Goal: Task Accomplishment & Management: Use online tool/utility

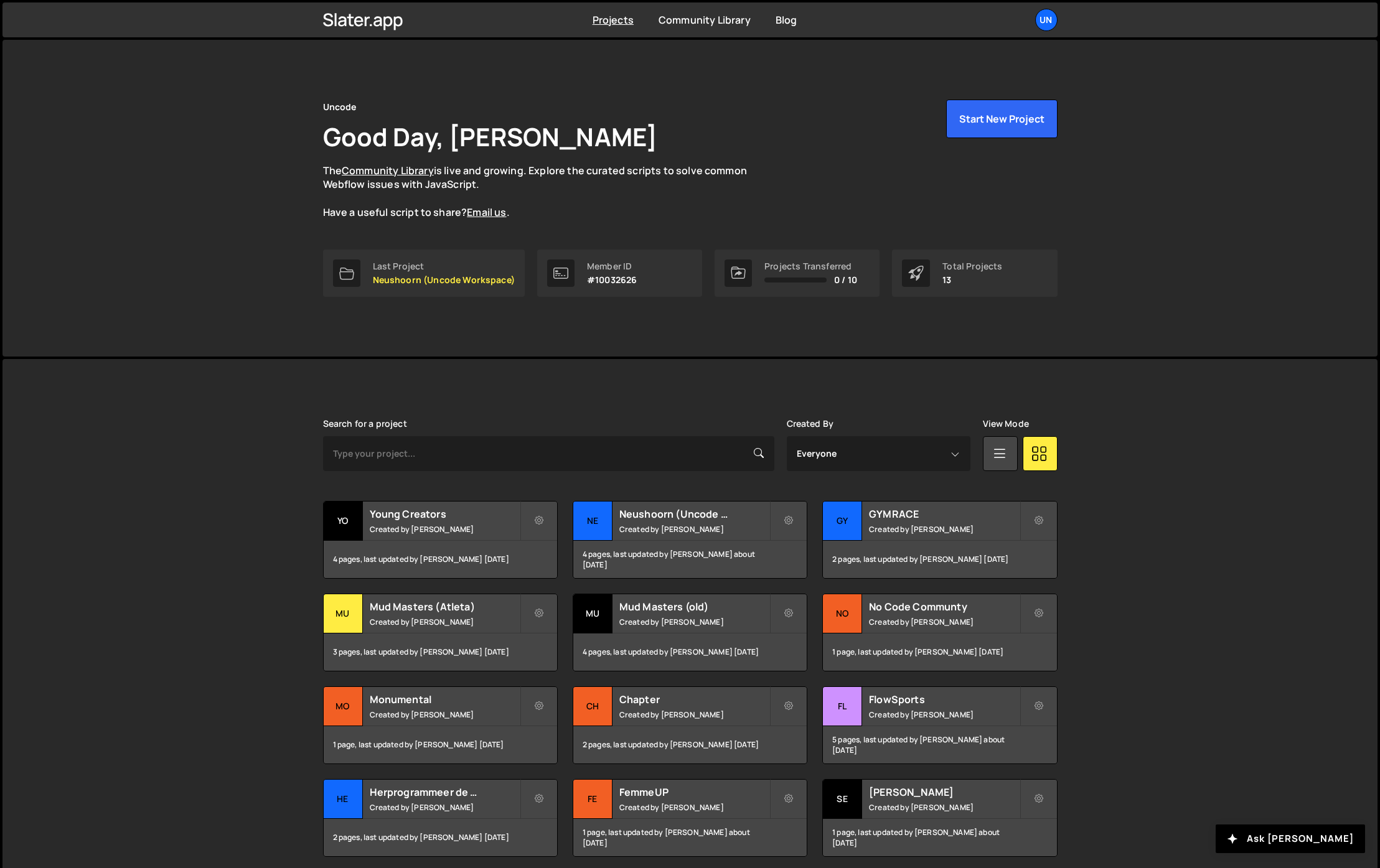
click at [140, 461] on div "[PERSON_NAME] is designed for desktop use. Please use a larger screen to access…" at bounding box center [690, 656] width 1375 height 595
click at [240, 558] on div "[PERSON_NAME] is designed for desktop use. Please use a larger screen to access…" at bounding box center [690, 656] width 1375 height 595
click at [1008, 124] on button "Start New Project" at bounding box center [1001, 119] width 112 height 39
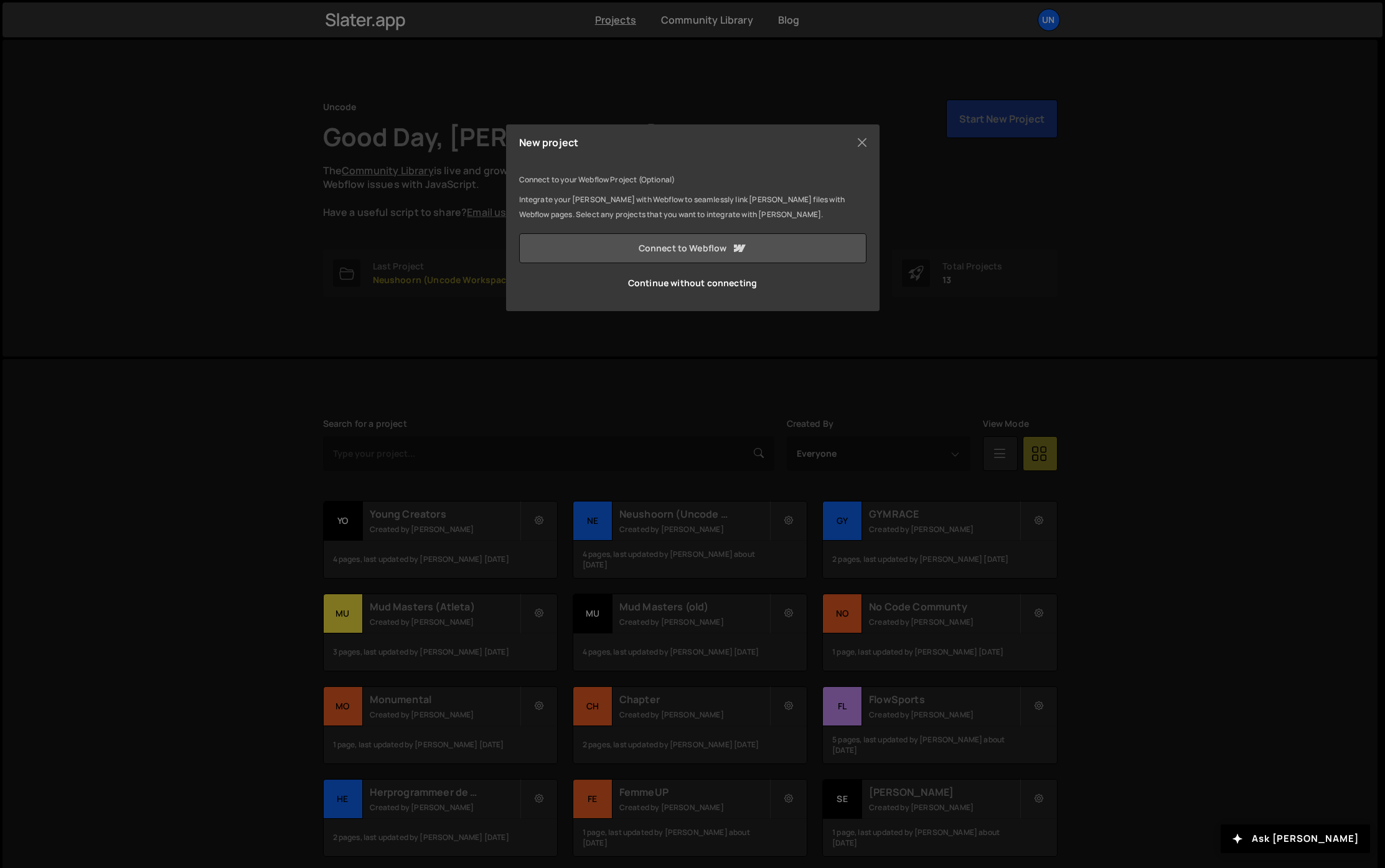
click at [615, 249] on link "Connect to Webflow" at bounding box center [693, 248] width 348 height 30
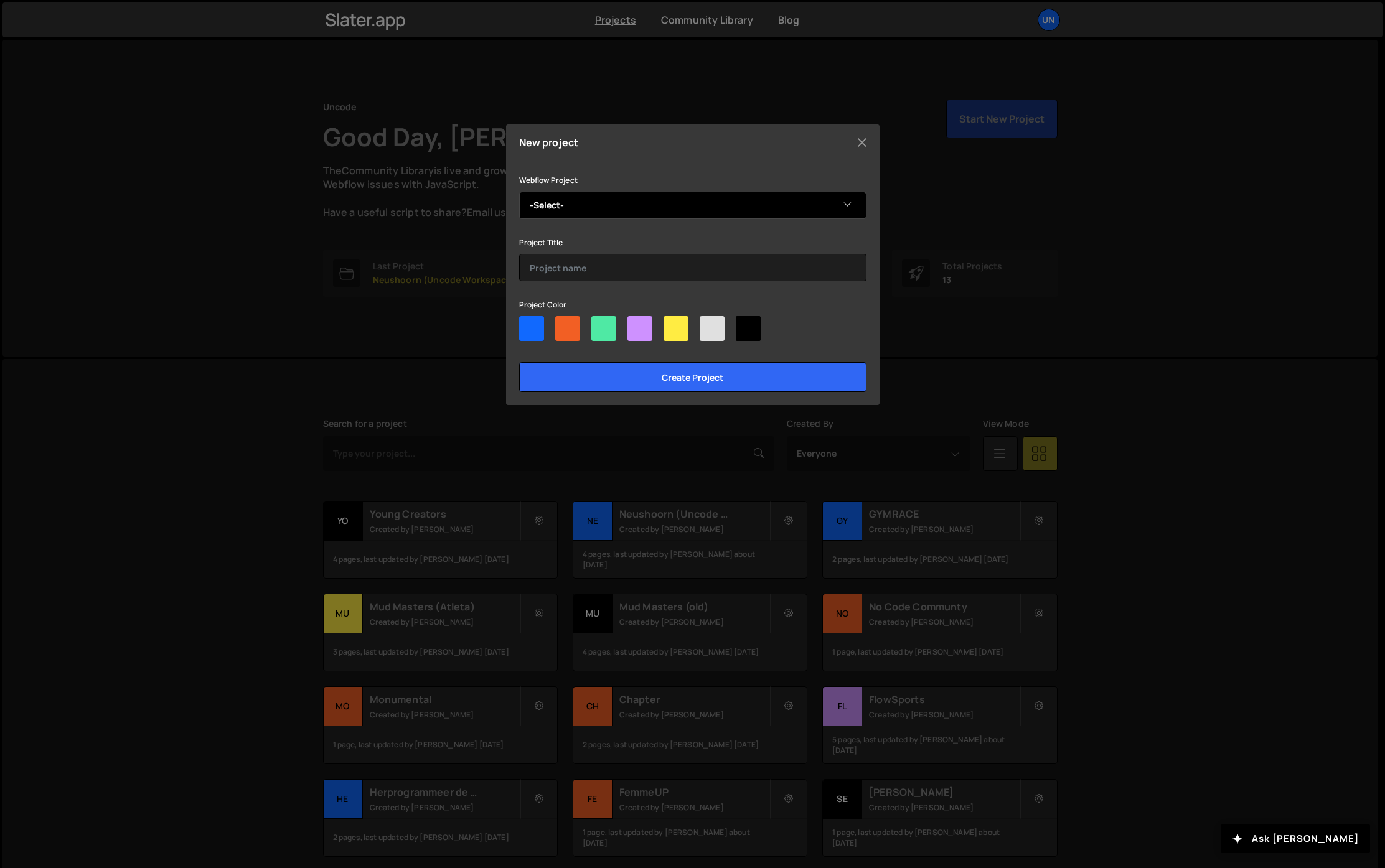
click at [559, 204] on select "-Select- Sofi Agency" at bounding box center [693, 205] width 348 height 27
select select "68c9336251cf558fdb00301a"
click at [519, 192] on select "-Select- Sofi Agency" at bounding box center [693, 205] width 348 height 27
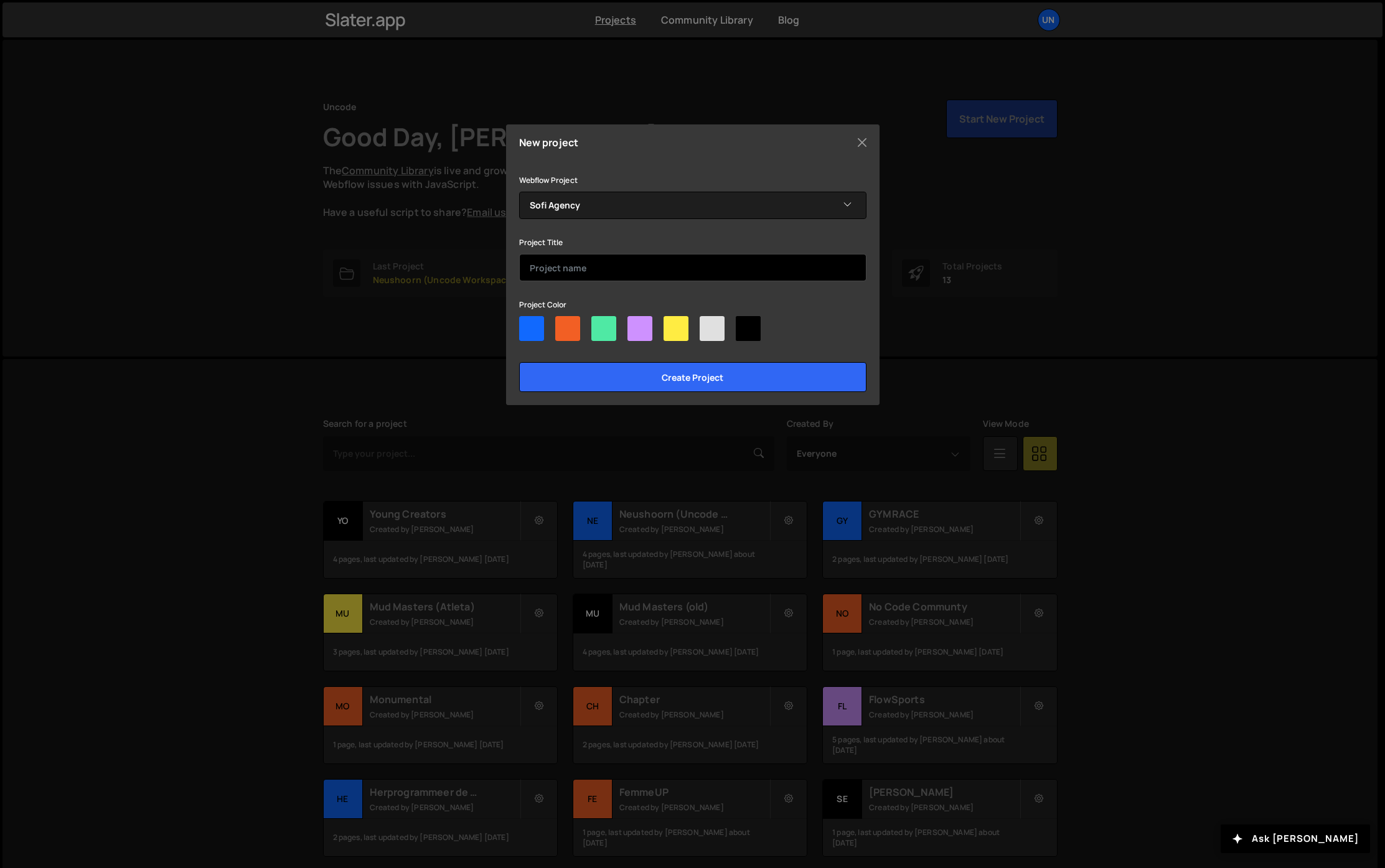
click at [558, 268] on input "text" at bounding box center [693, 267] width 348 height 27
type input "Sofi Agency"
drag, startPoint x: 518, startPoint y: 335, endPoint x: 526, endPoint y: 334, distance: 8.1
click at [523, 334] on div at bounding box center [531, 329] width 25 height 25
click at [523, 324] on input"] "radio" at bounding box center [523, 320] width 8 height 8
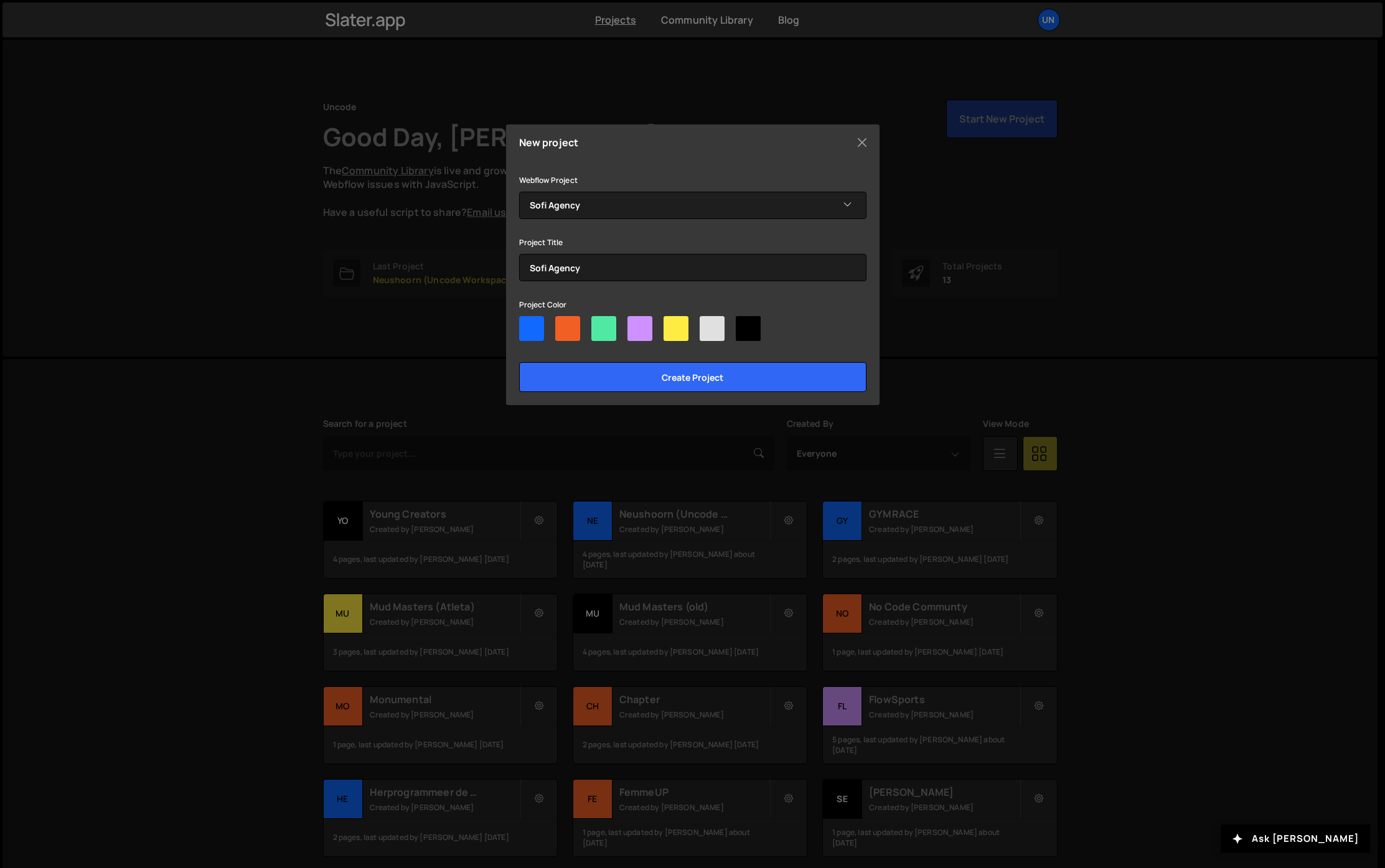
radio input"] "true"
click at [640, 330] on div at bounding box center [640, 329] width 25 height 25
click at [635, 324] on input"] "radio" at bounding box center [632, 320] width 8 height 8
radio input"] "true"
click at [666, 374] on input "Create project" at bounding box center [693, 377] width 348 height 30
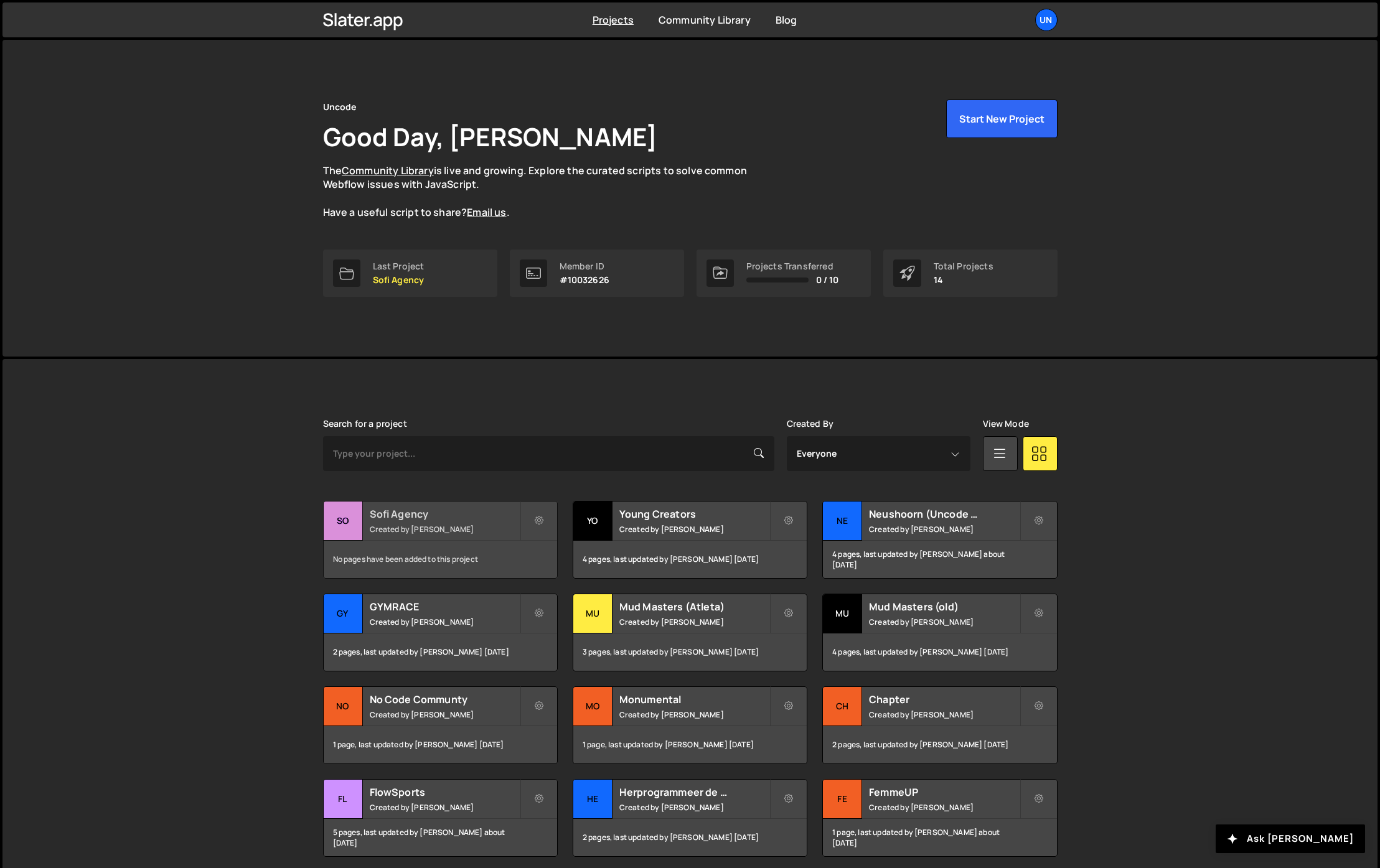
click at [436, 517] on h2 "Sofi Agency" at bounding box center [444, 514] width 150 height 14
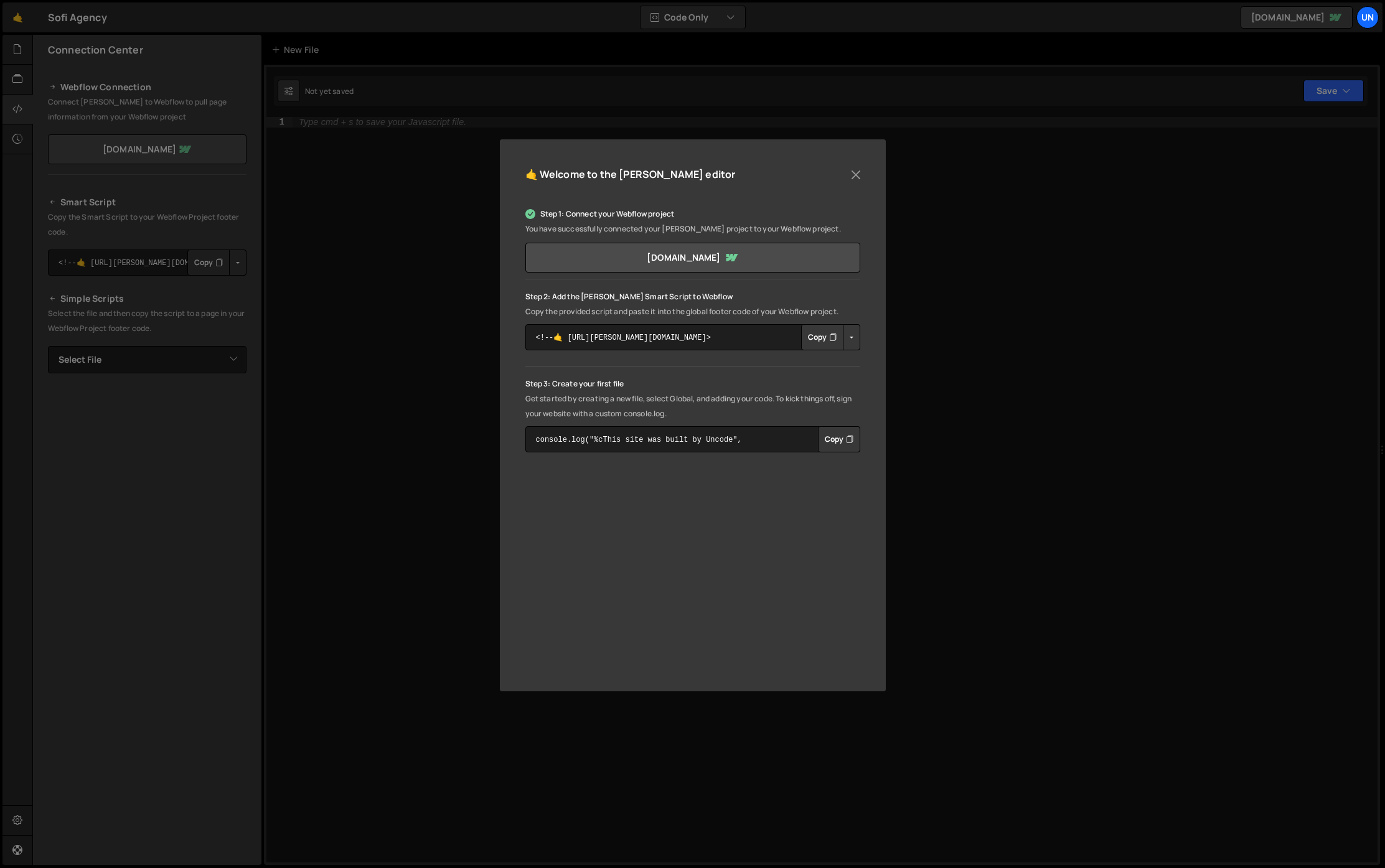
click at [656, 405] on p "Get started by creating a new file, select Global, and adding your code. To kic…" at bounding box center [693, 406] width 335 height 30
click at [832, 442] on button "Copy" at bounding box center [839, 440] width 43 height 26
click at [851, 169] on button "Close" at bounding box center [856, 175] width 19 height 19
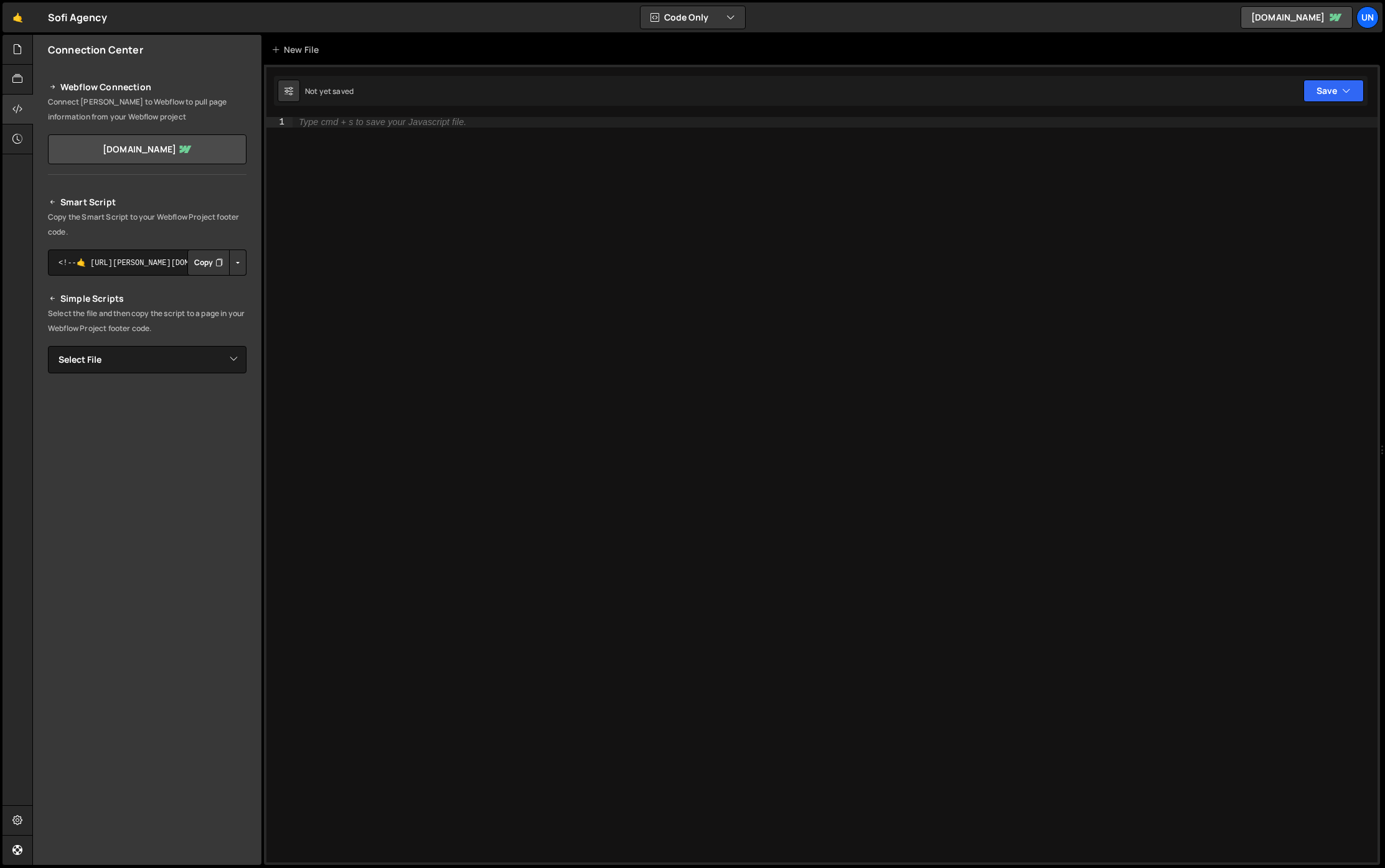
click at [440, 170] on div "Type cmd + s to save your Javascript file." at bounding box center [835, 500] width 1085 height 766
paste textarea "console.log("%cThis site was built by Uncode", "background:blue;color:#fff;padd…"
type textarea "console.log("%cThis site was built by Uncode", "background:blue;color:#fff;padd…"
click at [189, 221] on p "Copy the Smart Script to your Webflow Project footer code." at bounding box center [147, 224] width 199 height 30
click at [229, 270] on button "Button group with nested dropdown" at bounding box center [237, 263] width 17 height 26
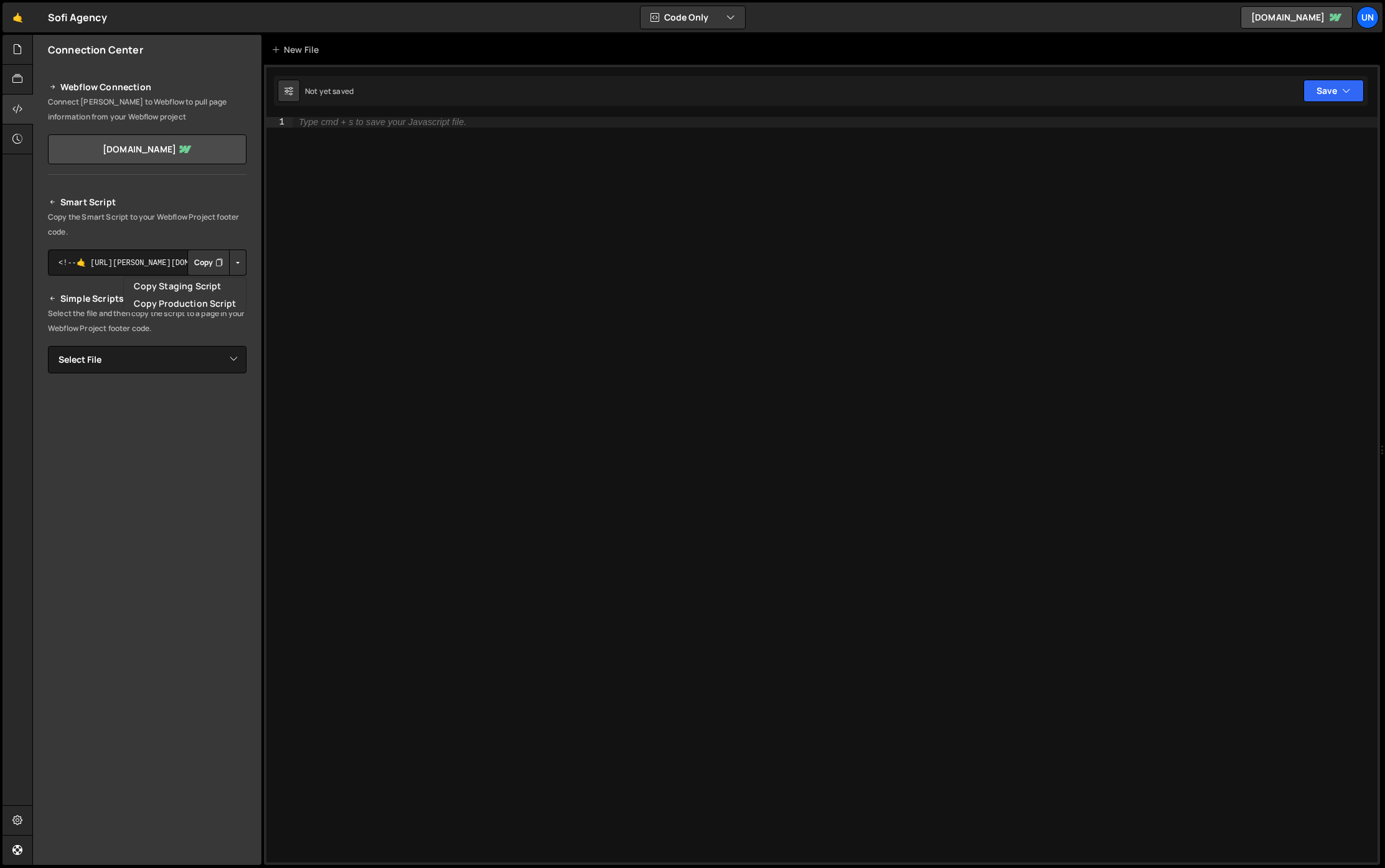
click at [232, 269] on button "Button group with nested dropdown" at bounding box center [237, 263] width 17 height 26
click at [135, 195] on h2 "Smart Script" at bounding box center [147, 202] width 199 height 15
click at [15, 59] on div at bounding box center [17, 50] width 30 height 30
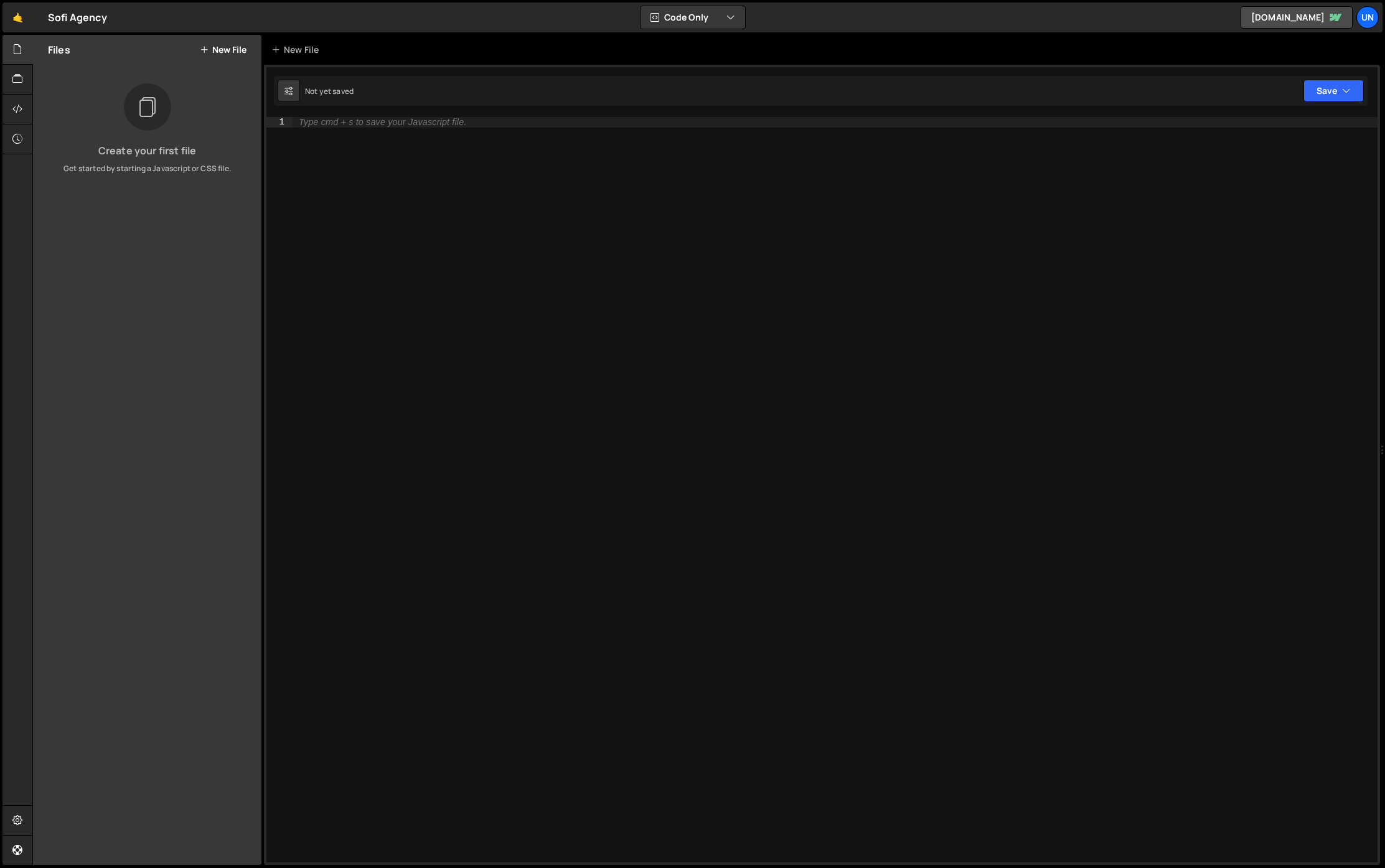
drag, startPoint x: 153, startPoint y: 165, endPoint x: 221, endPoint y: 76, distance: 112.0
click at [154, 164] on p "Get started by starting a Javascript or CSS file." at bounding box center [147, 168] width 209 height 11
click at [216, 52] on button "New File" at bounding box center [223, 50] width 47 height 10
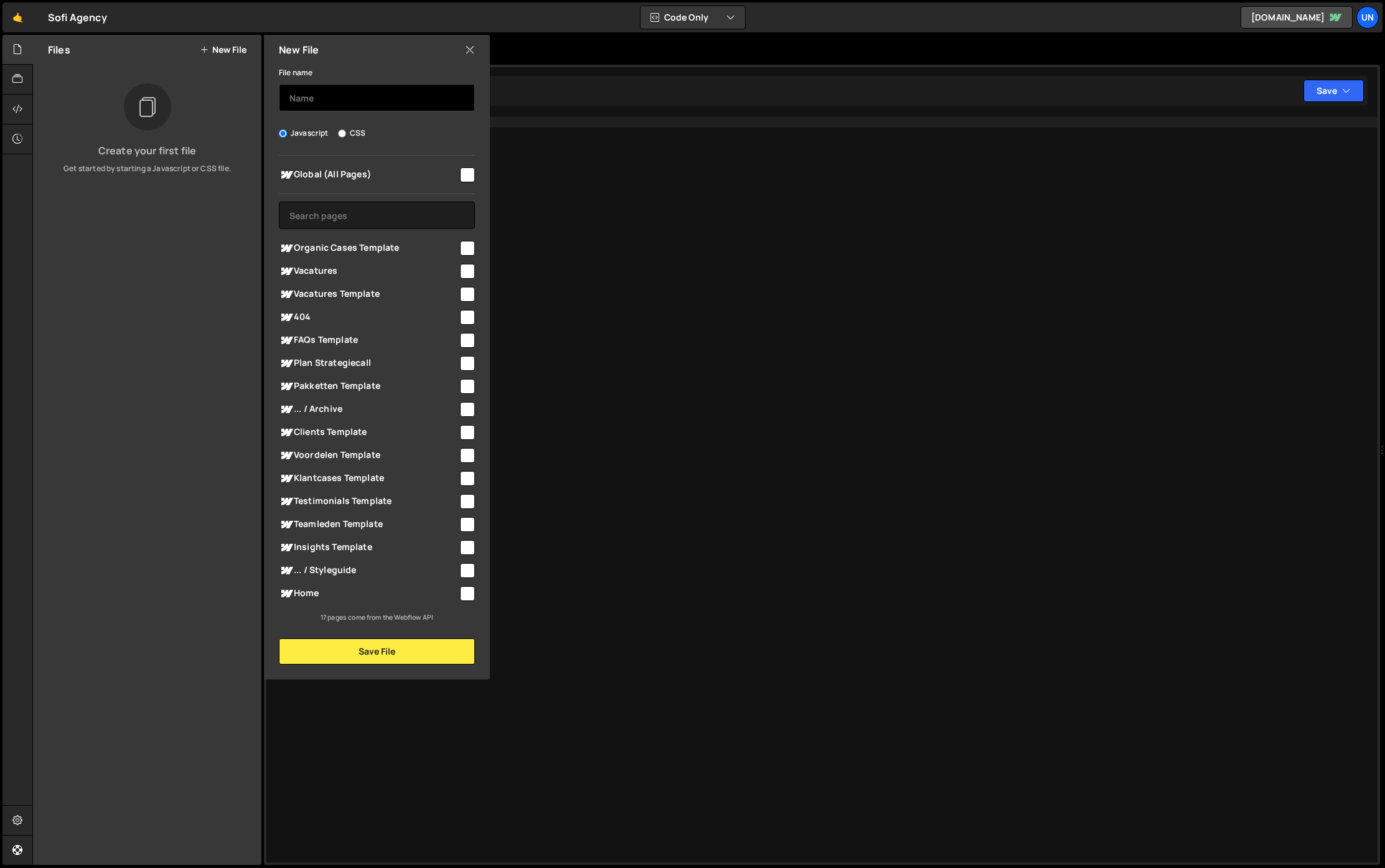
click at [328, 105] on input "text" at bounding box center [376, 97] width 196 height 27
type input "custom"
click at [379, 647] on button "Save File" at bounding box center [376, 652] width 196 height 26
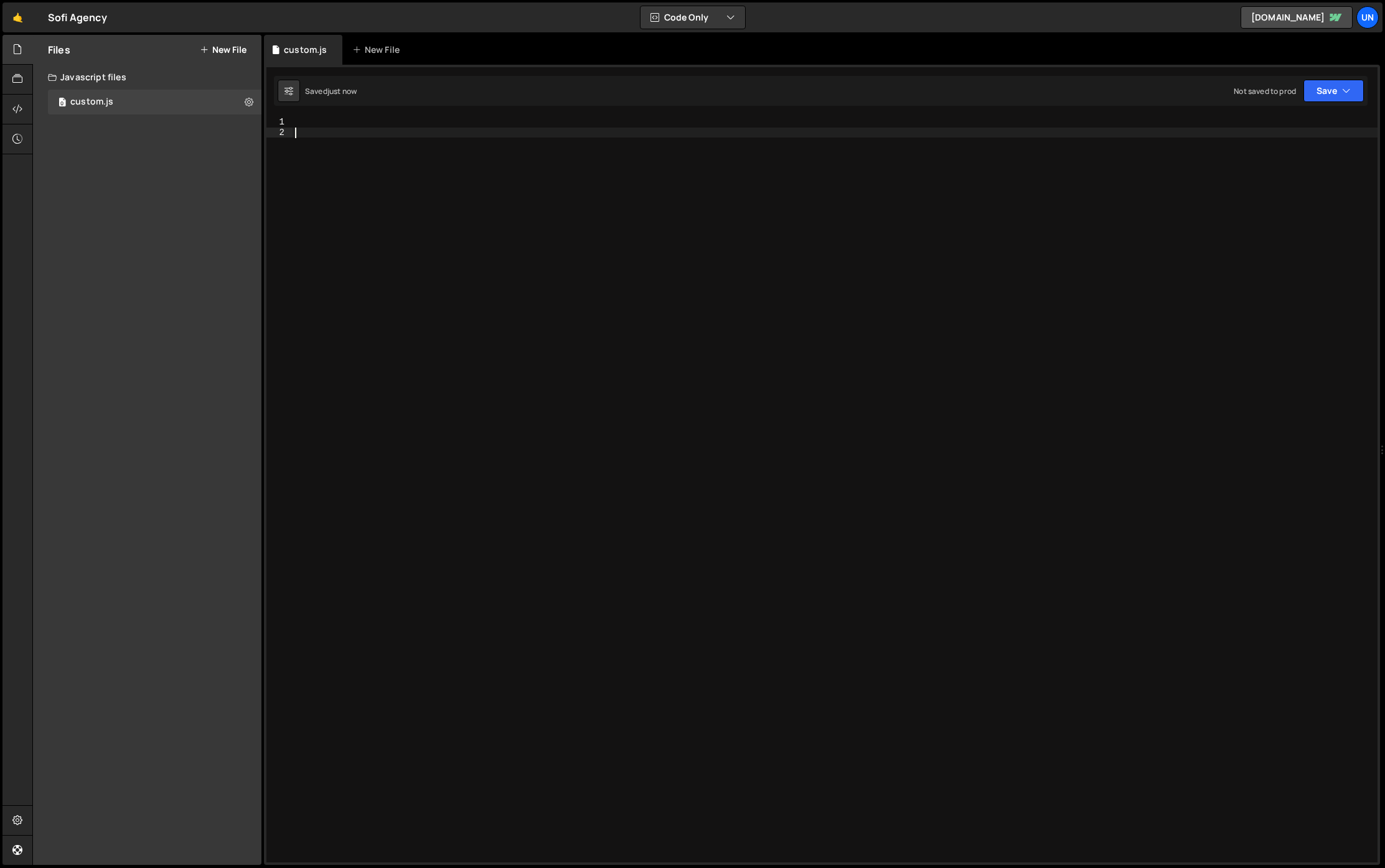
click at [336, 222] on div at bounding box center [835, 500] width 1085 height 766
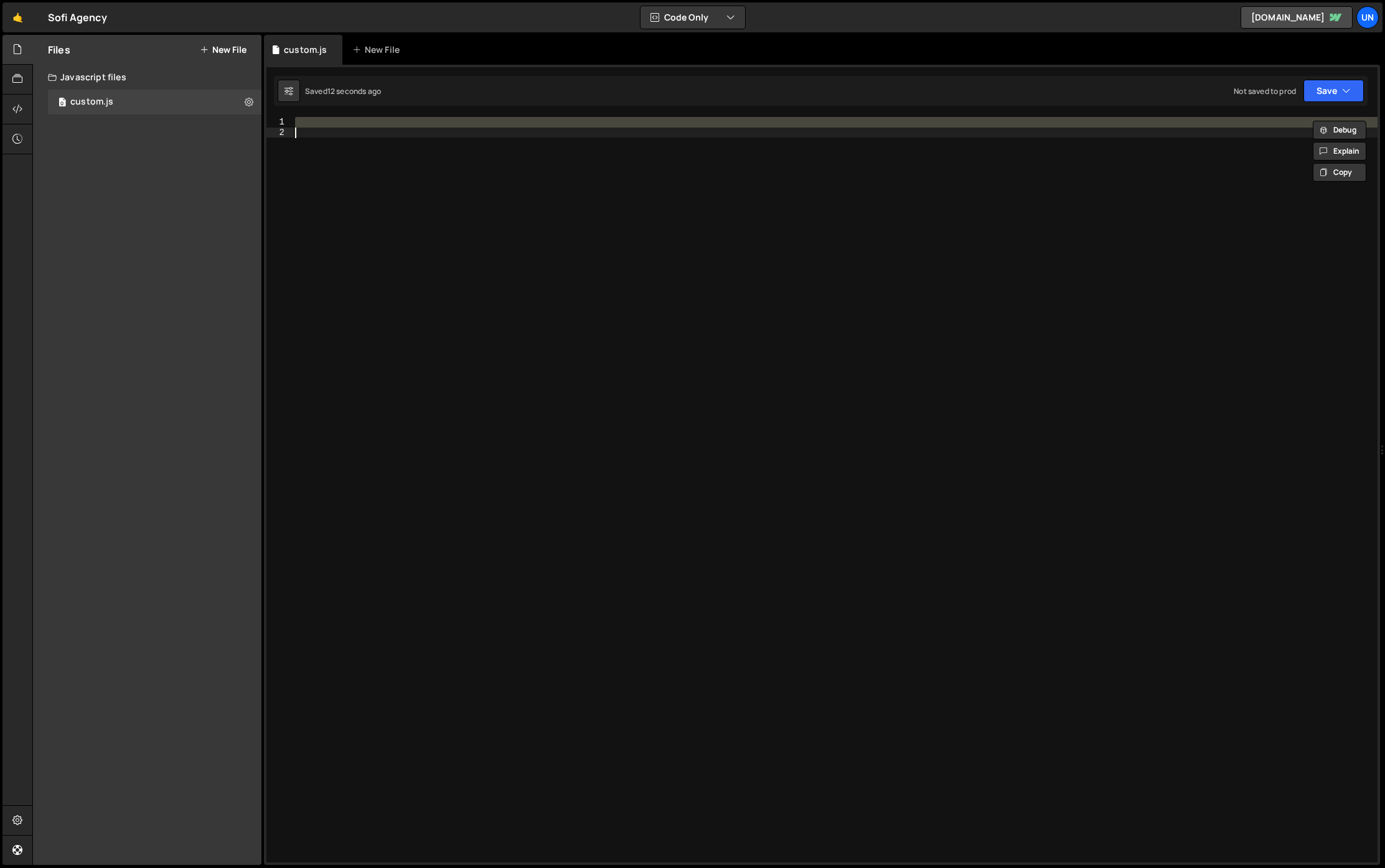
paste textarea "});"
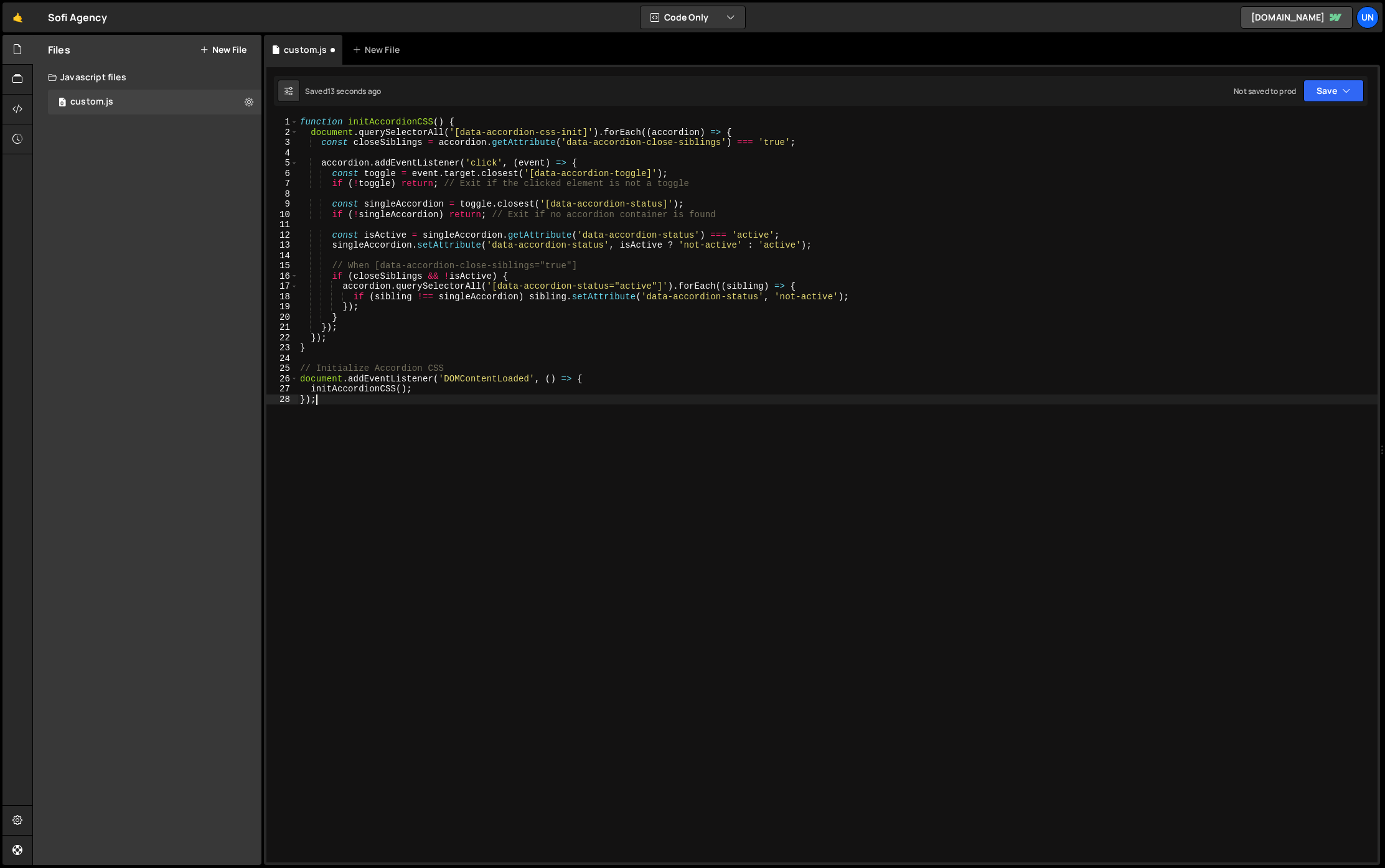
click at [447, 551] on div "function initAccordionCSS ( ) { document . querySelectorAll ( '[data-accordion-…" at bounding box center [837, 500] width 1080 height 766
type textarea "function initAccordionCSS() {"
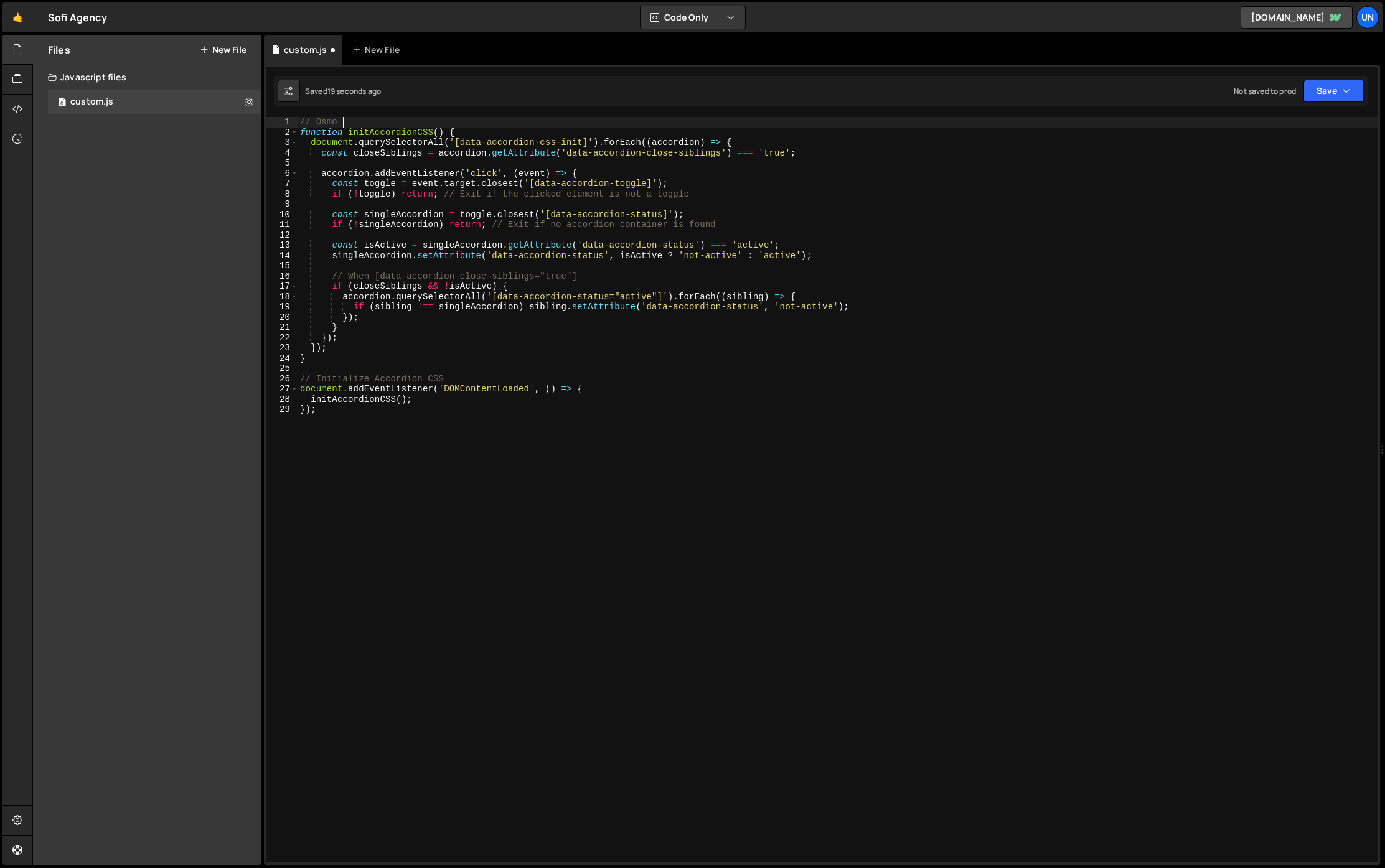
scroll to position [0, 2]
type textarea "// Osmo"
paste textarea
drag, startPoint x: 1329, startPoint y: 98, endPoint x: 1311, endPoint y: 116, distance: 25.5
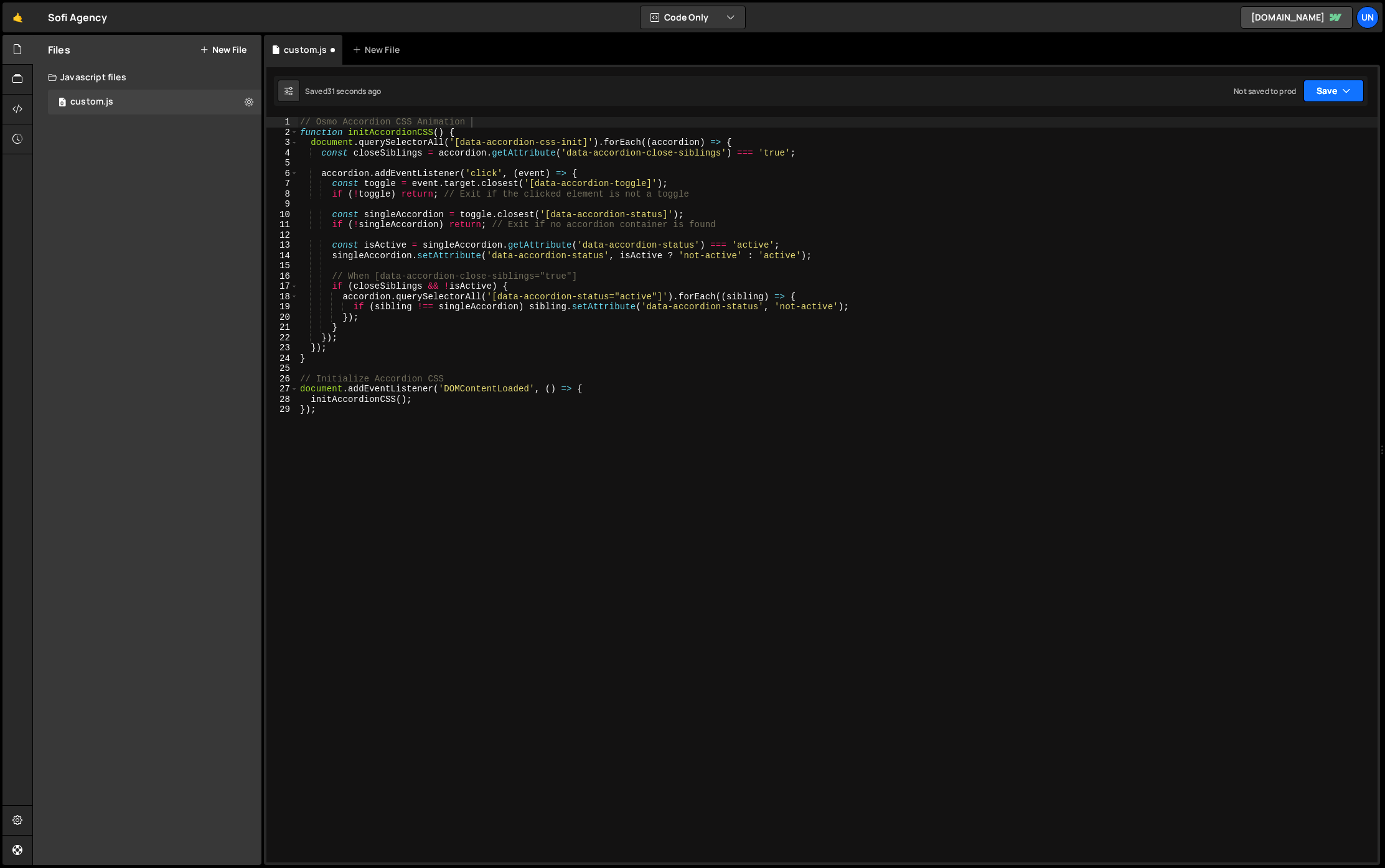
click at [1329, 97] on button "Save" at bounding box center [1334, 91] width 61 height 22
click at [1252, 174] on div "Not saved to prod" at bounding box center [1291, 175] width 130 height 15
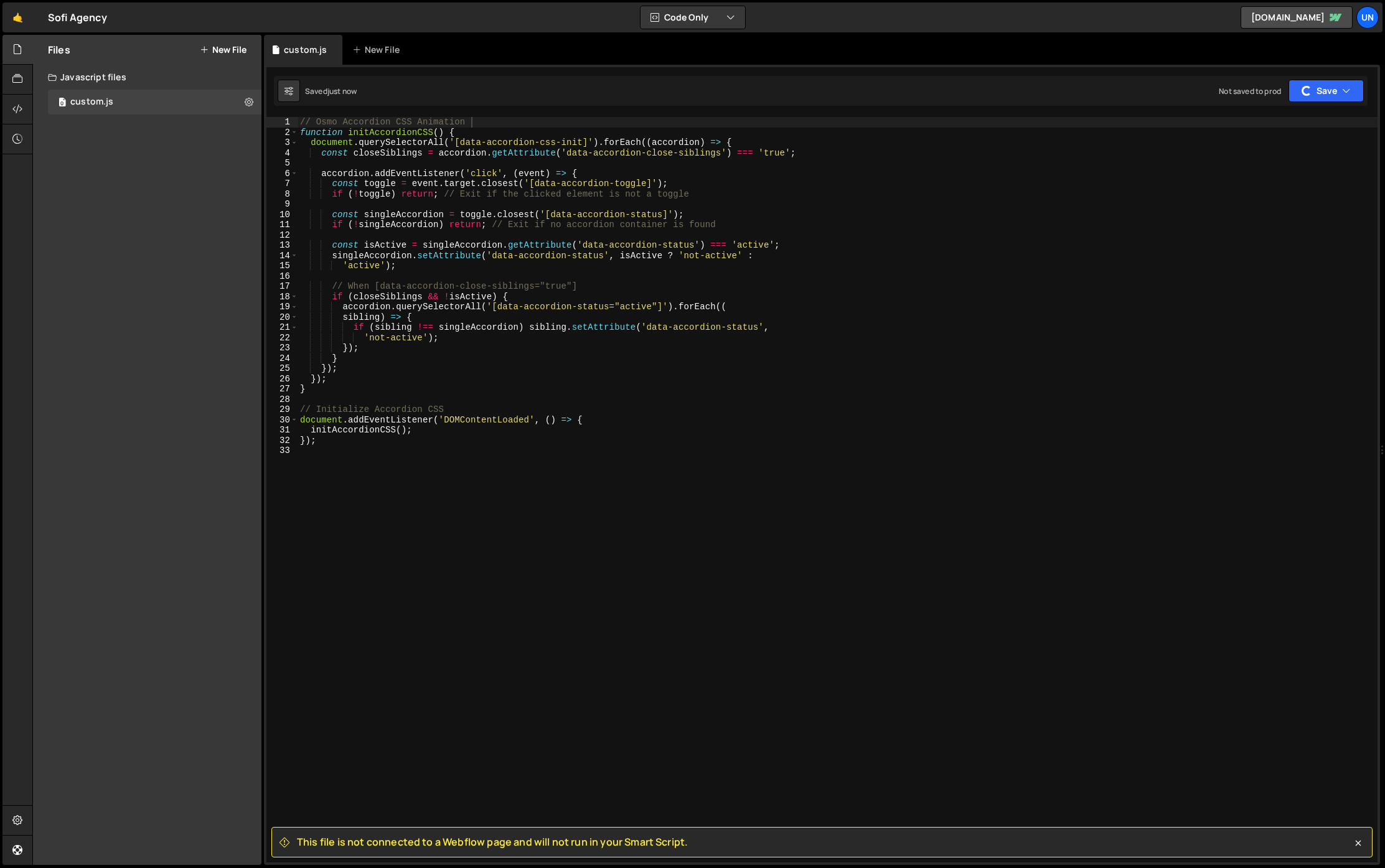
type textarea "}"
drag, startPoint x: 781, startPoint y: 389, endPoint x: 371, endPoint y: 213, distance: 446.2
click at [780, 389] on div "// Osmo Accordion CSS Animation function initAccordionCSS ( ) { document . quer…" at bounding box center [837, 500] width 1080 height 766
click at [23, 112] on div at bounding box center [17, 109] width 30 height 30
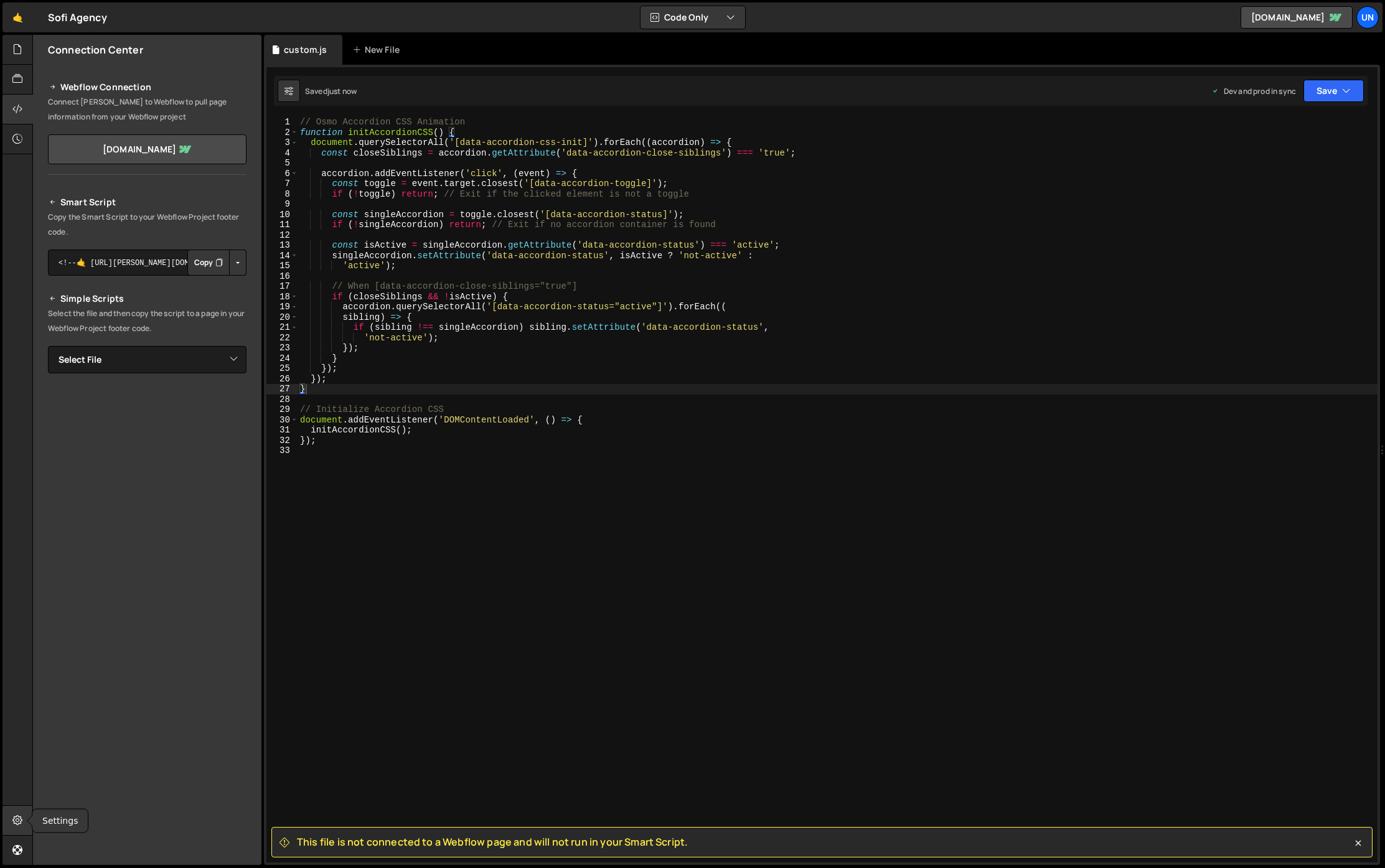
click at [19, 821] on icon at bounding box center [17, 821] width 10 height 14
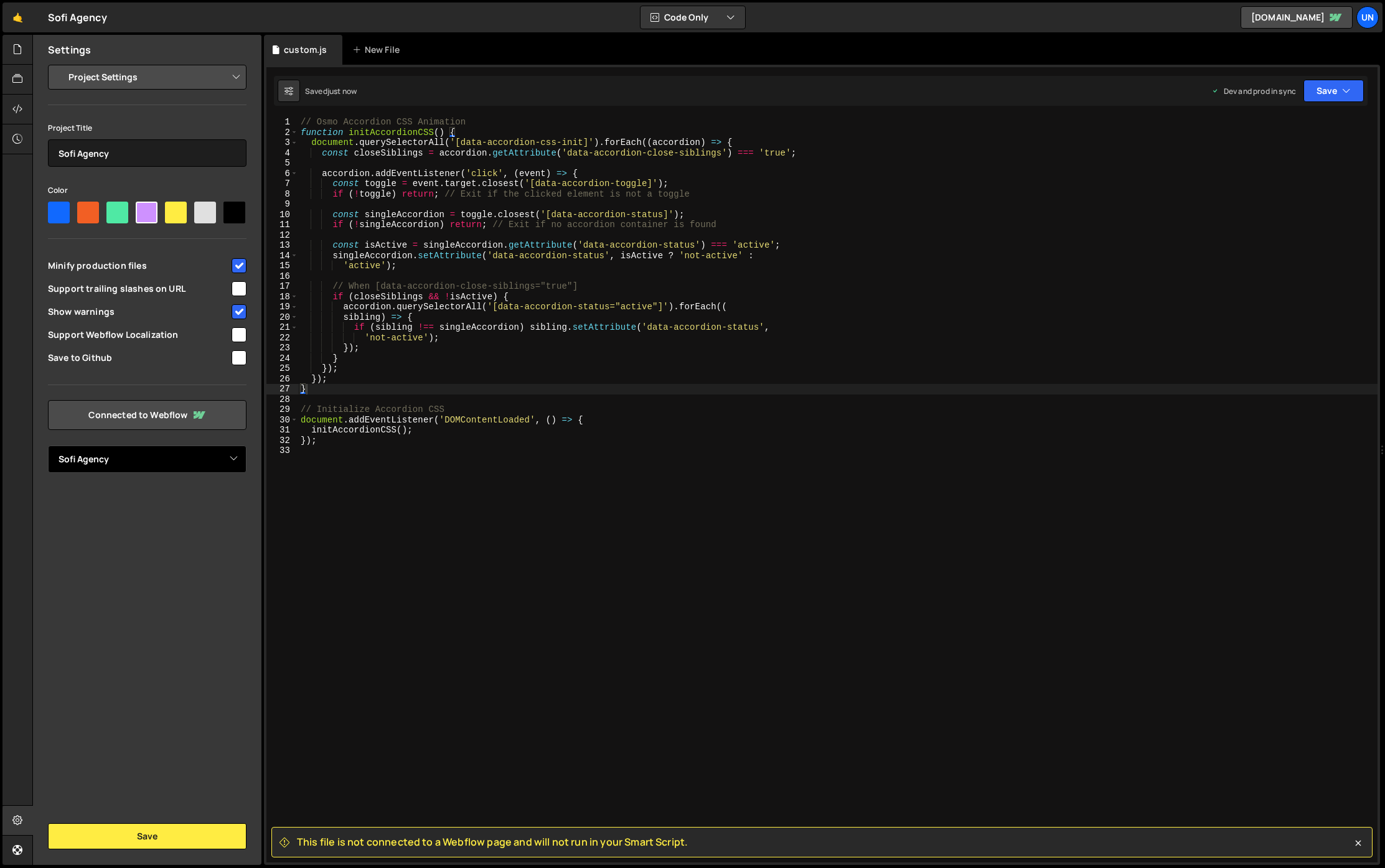
click at [130, 445] on select "Select Project Sofi Agency" at bounding box center [147, 458] width 199 height 27
select select
click at [48, 445] on select "Select Project Sofi Agency" at bounding box center [147, 458] width 199 height 27
click at [164, 843] on button "Save" at bounding box center [147, 836] width 199 height 26
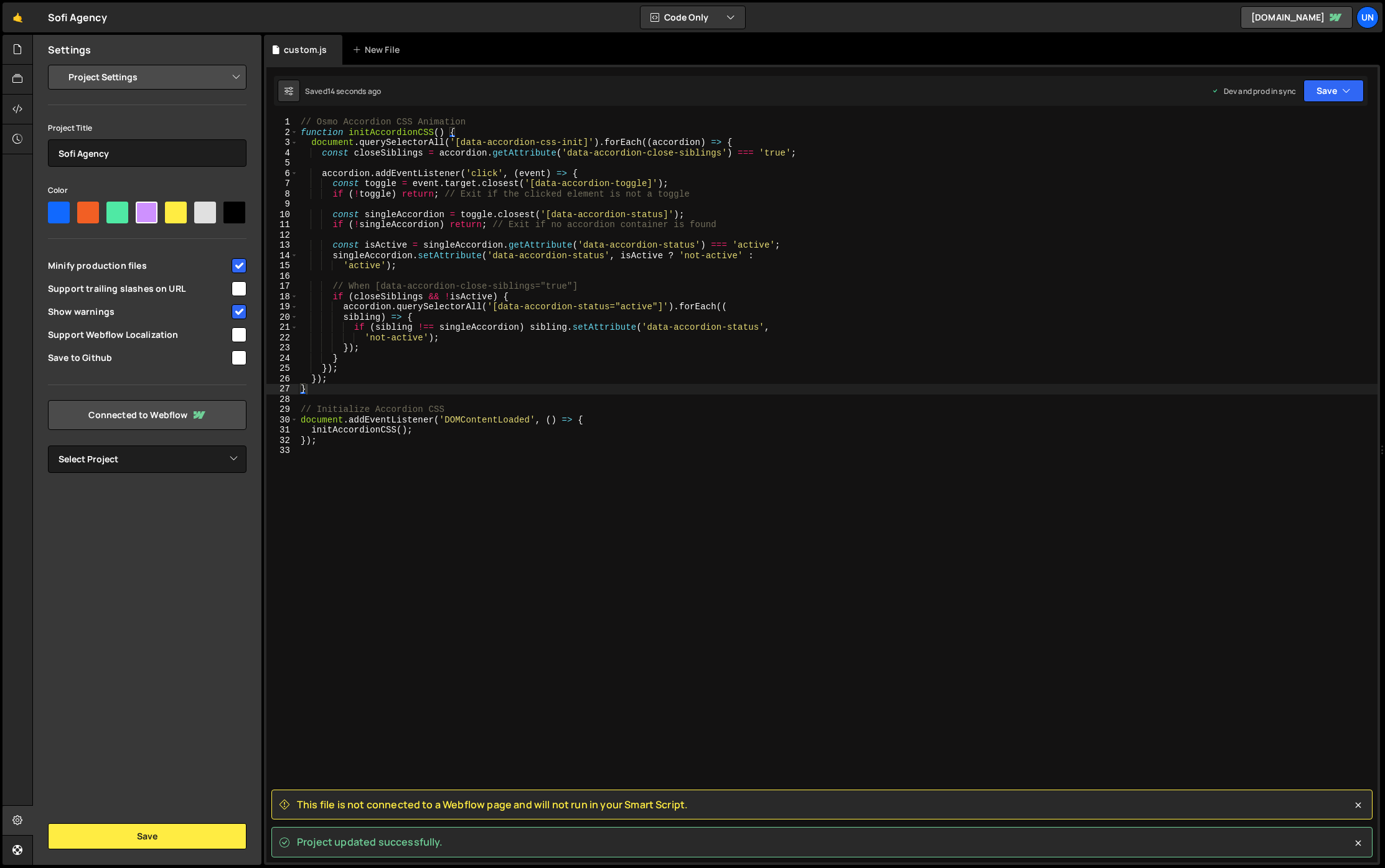
click at [241, 360] on input "checkbox" at bounding box center [238, 358] width 15 height 15
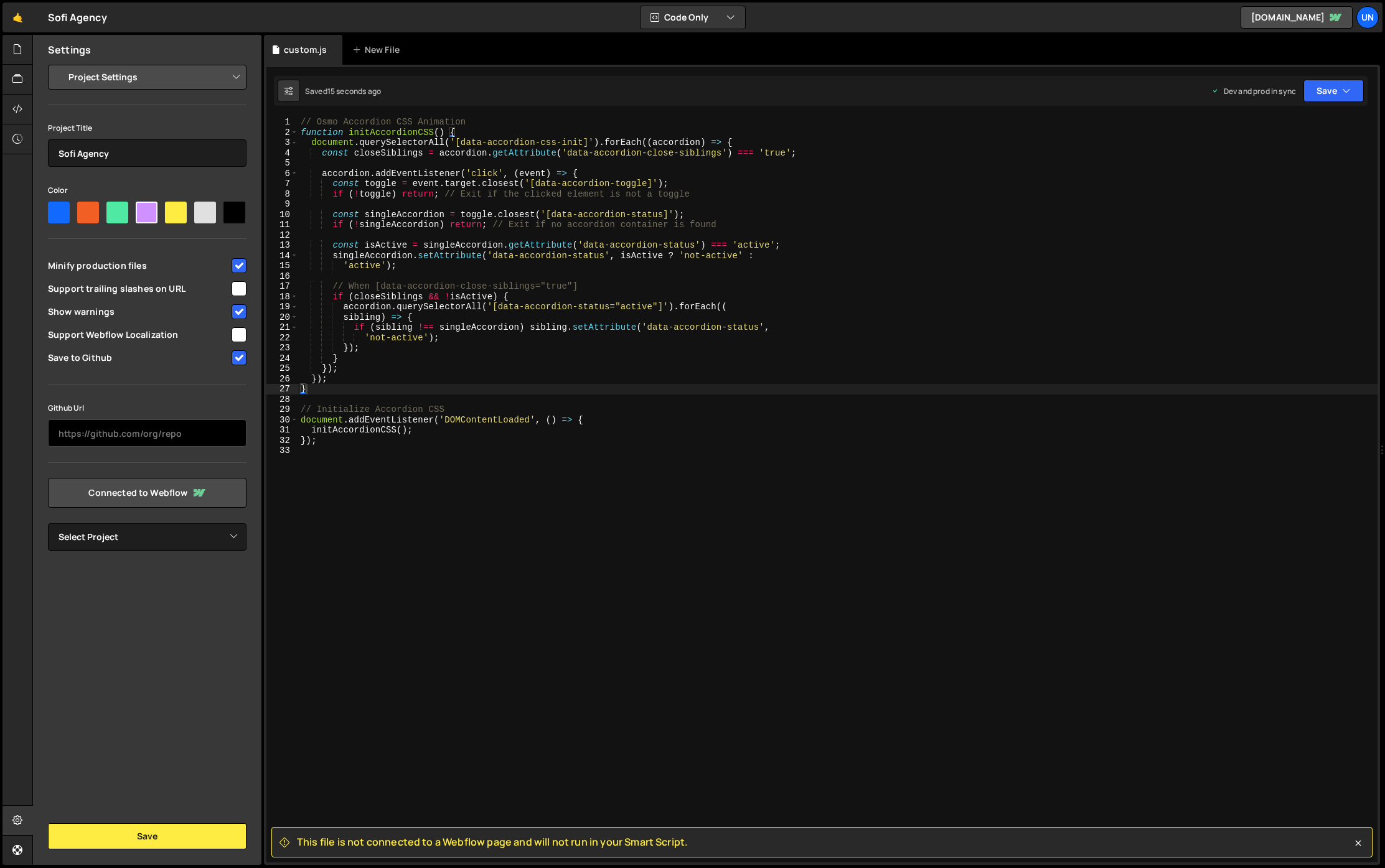
click at [140, 440] on input "text" at bounding box center [147, 433] width 199 height 27
click at [241, 361] on input "checkbox" at bounding box center [238, 358] width 15 height 15
checkbox input "true"
click at [128, 81] on select "Project Settings Code Editor Settings Chat Settings" at bounding box center [149, 77] width 182 height 27
click at [19, 59] on div at bounding box center [17, 50] width 30 height 30
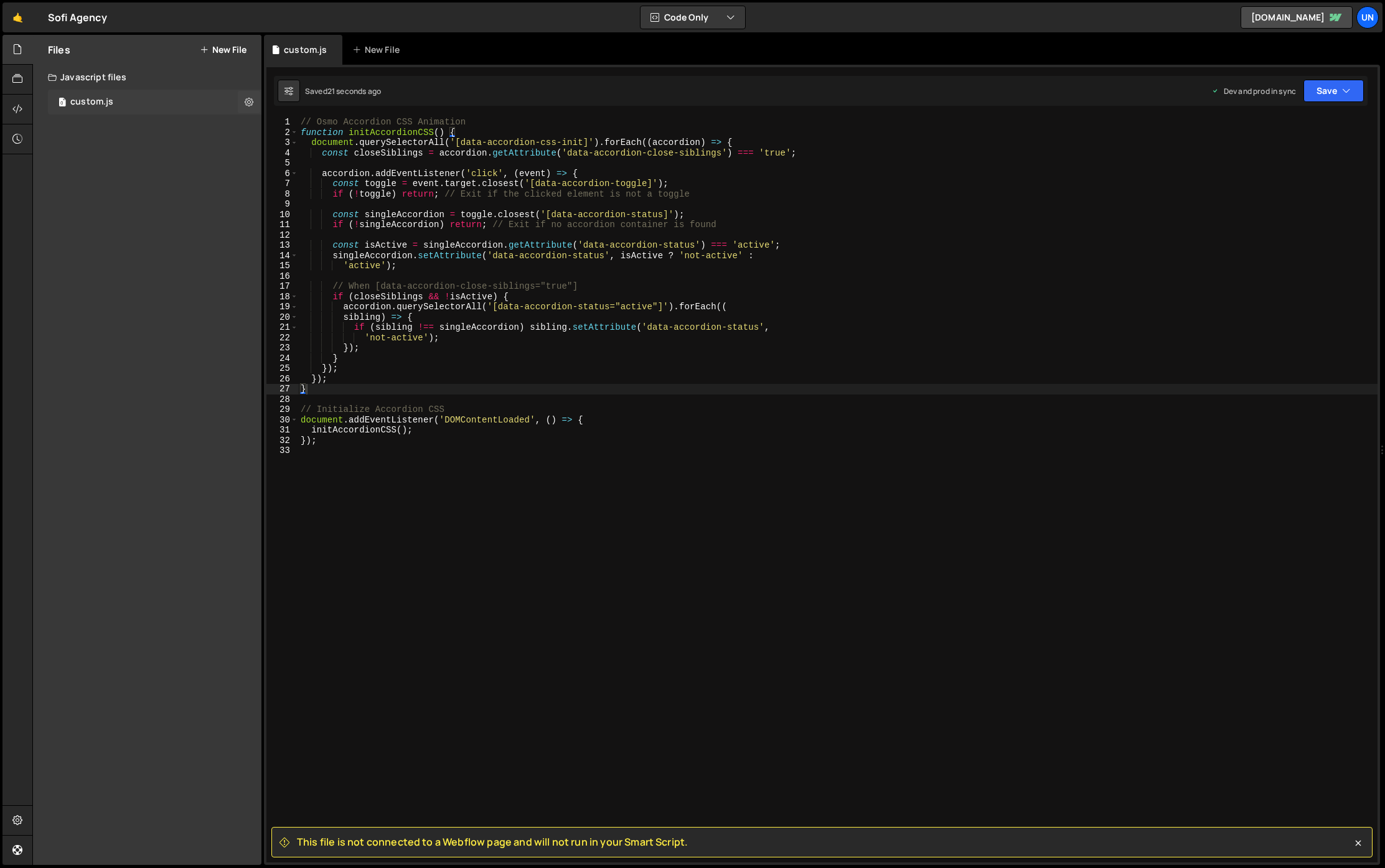
drag, startPoint x: 117, startPoint y: 126, endPoint x: 130, endPoint y: 105, distance: 24.7
click at [117, 126] on div "Files New File Create your first file Get started by starting a Javascript or C…" at bounding box center [147, 450] width 228 height 830
click at [133, 100] on div "0 custom.js 0" at bounding box center [154, 102] width 213 height 25
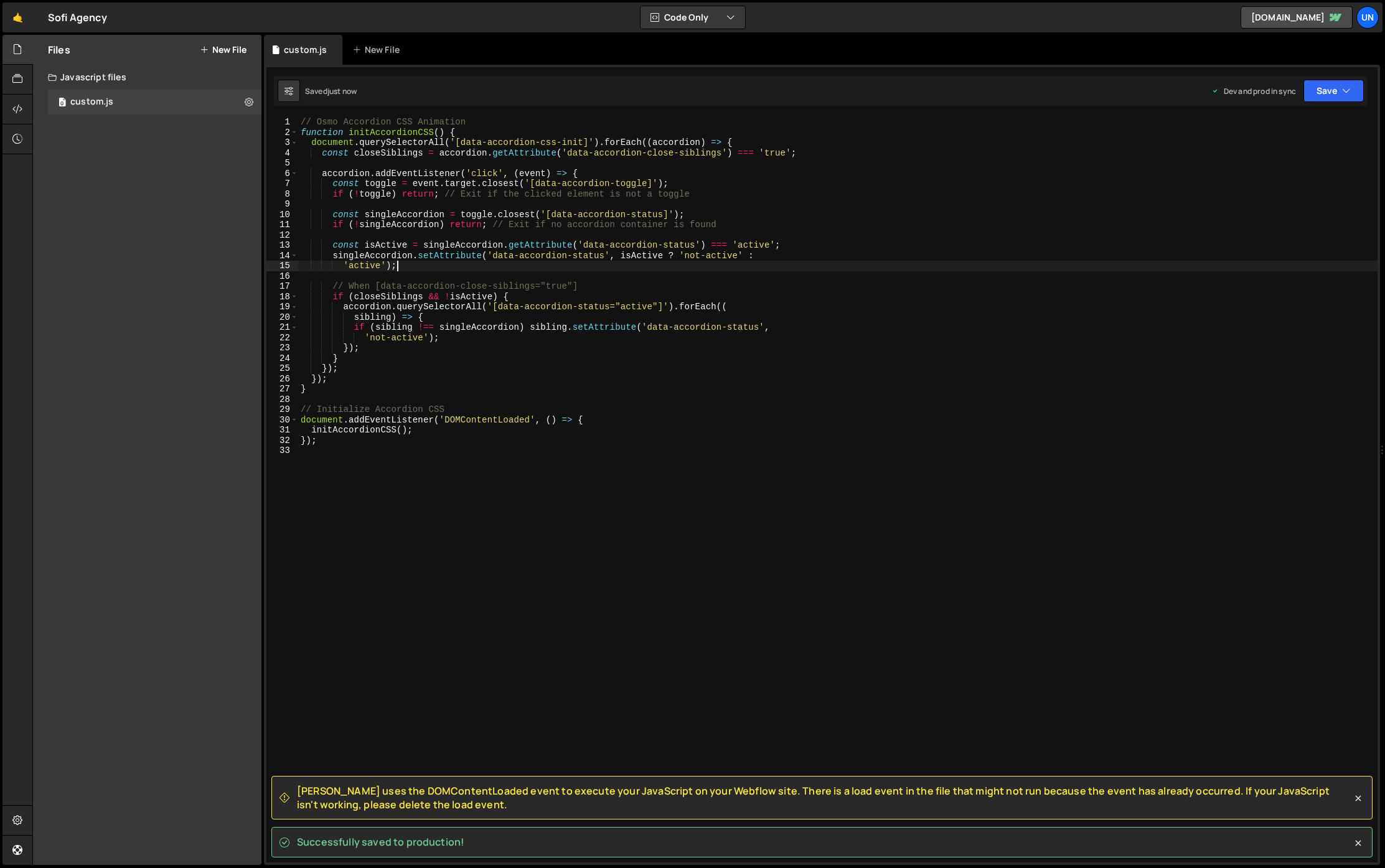
click at [473, 269] on div "// Osmo Accordion CSS Animation function initAccordionCSS ( ) { document . quer…" at bounding box center [837, 500] width 1079 height 766
type textarea "});"
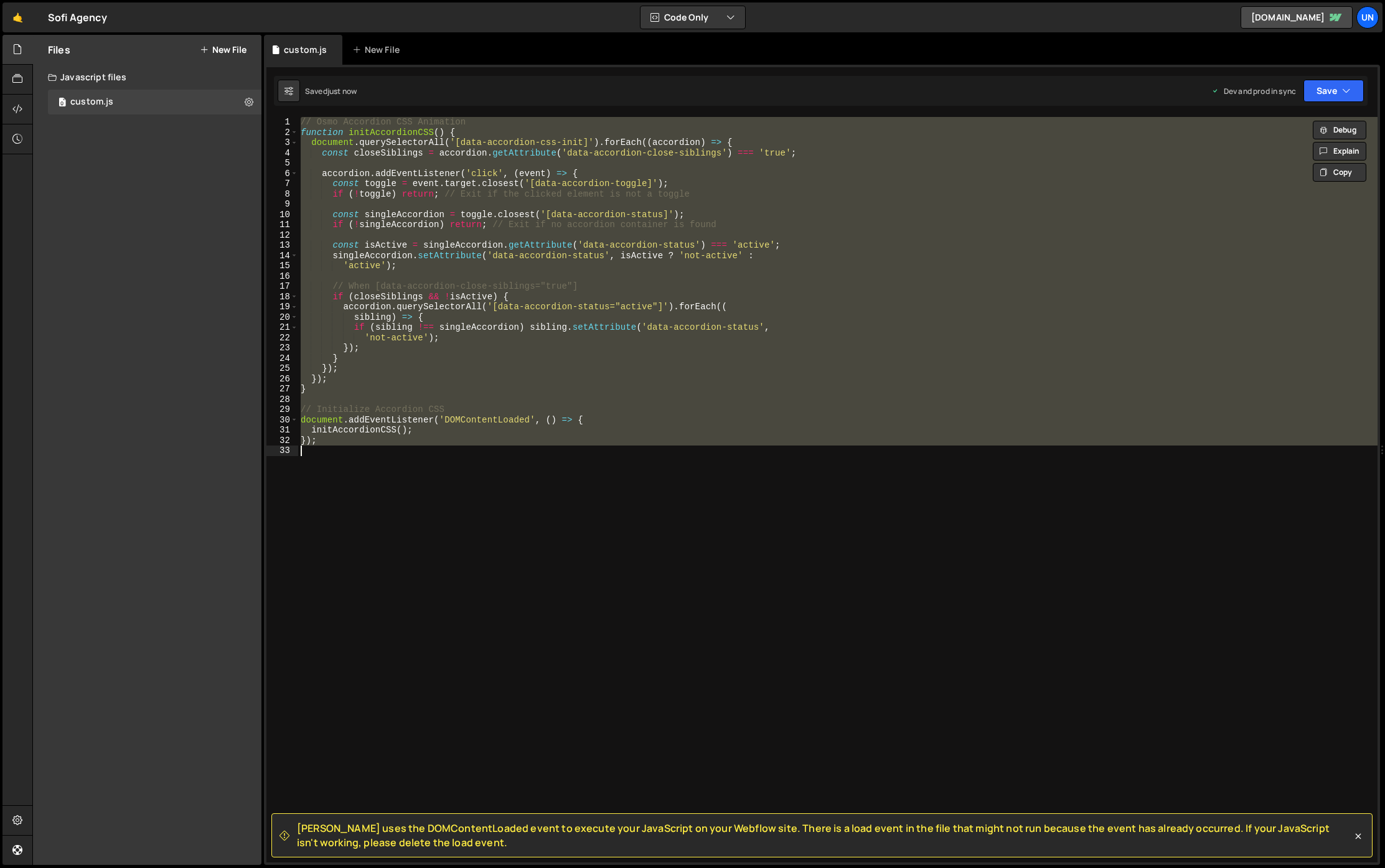
click at [535, 476] on div "// Osmo Accordion CSS Animation function initAccordionCSS ( ) { document . quer…" at bounding box center [837, 489] width 1079 height 745
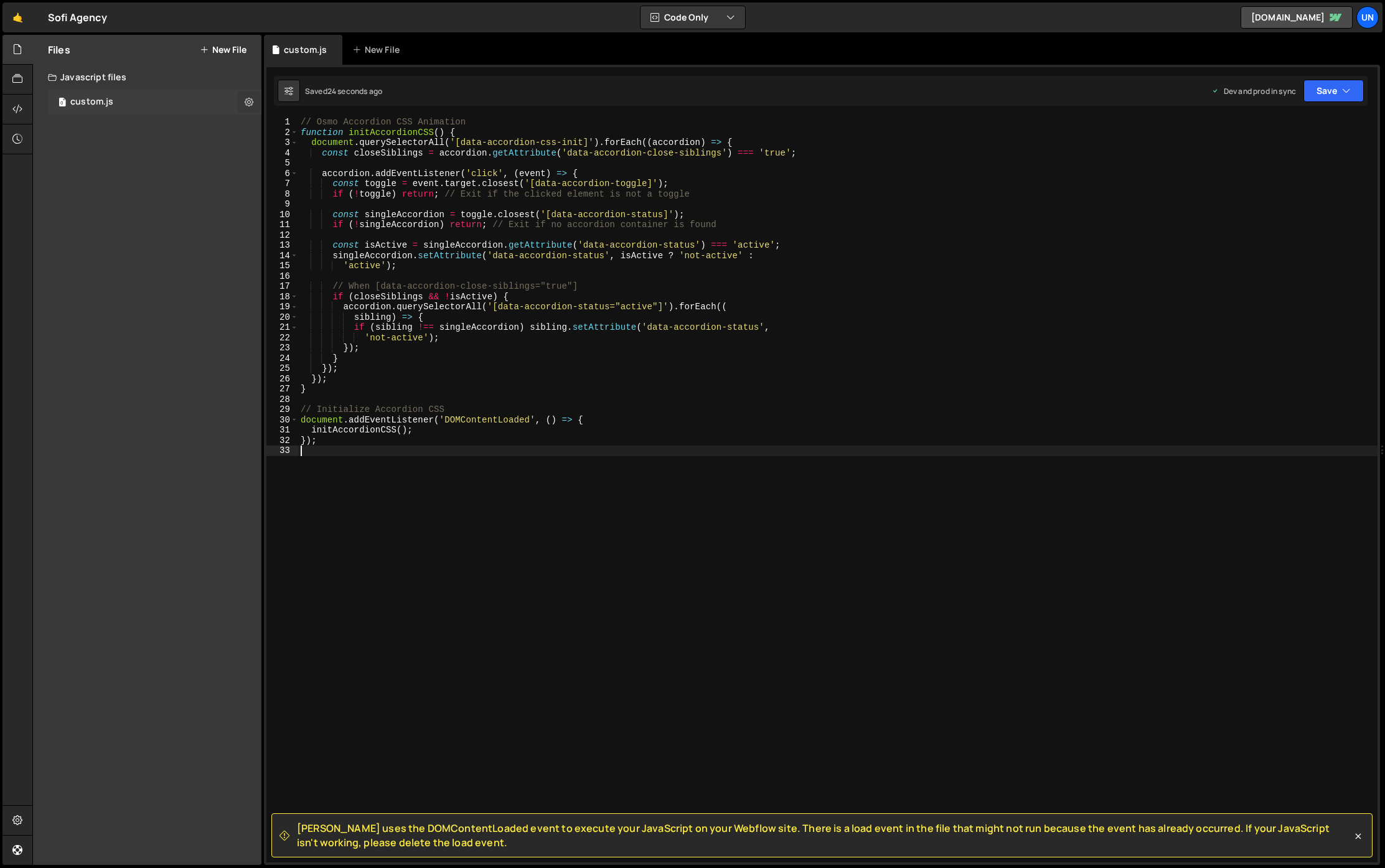
click at [257, 99] on button at bounding box center [248, 102] width 23 height 22
click at [22, 79] on icon at bounding box center [17, 79] width 10 height 14
click at [19, 115] on icon at bounding box center [17, 109] width 10 height 14
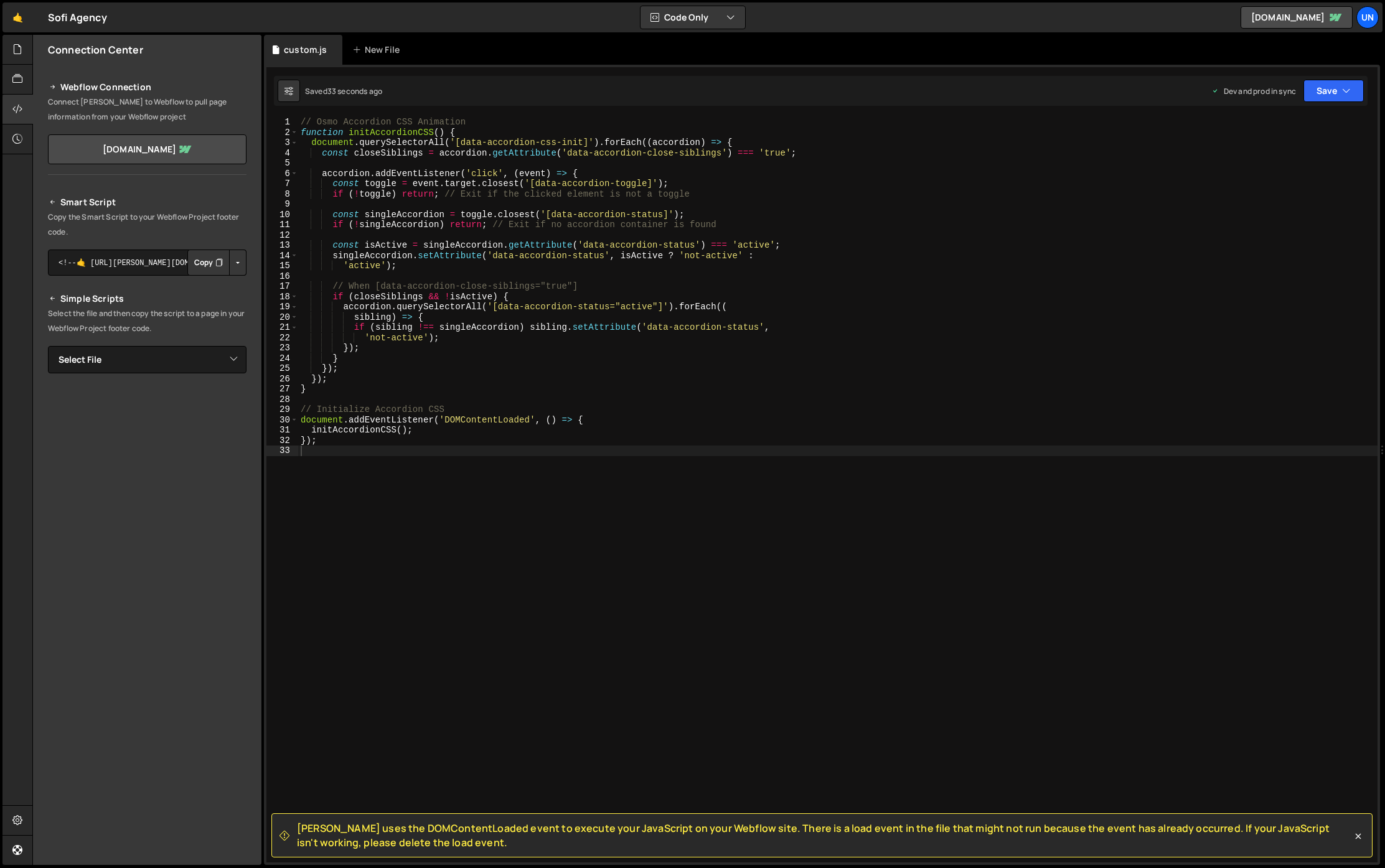
click at [230, 268] on button "Button group with nested dropdown" at bounding box center [237, 263] width 17 height 26
click at [237, 257] on button "Button group with nested dropdown" at bounding box center [237, 263] width 17 height 26
click at [147, 269] on textarea "<!--🤙 https://slater.app/17220.js--> <script>document.addEventListener("DOMCont…" at bounding box center [147, 263] width 199 height 26
click at [193, 267] on button "Copy" at bounding box center [208, 263] width 43 height 26
click at [130, 257] on textarea "<!--🤙 https://slater.app/17220.js--> <script>document.addEventListener("DOMCont…" at bounding box center [147, 263] width 199 height 26
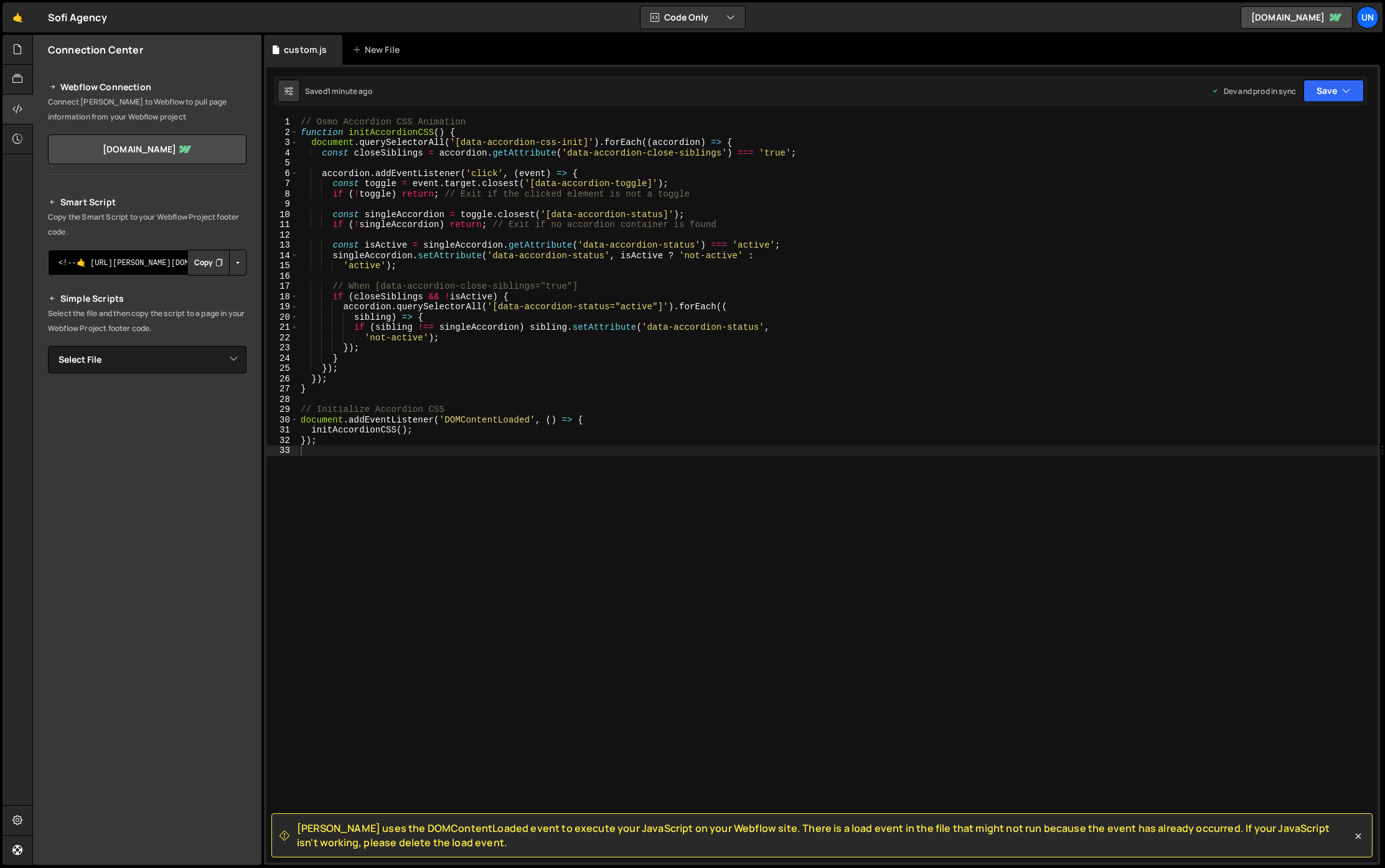
click at [130, 257] on textarea "<!--🤙 https://slater.app/17220.js--> <script>document.addEventListener("DOMCont…" at bounding box center [147, 263] width 199 height 26
drag, startPoint x: 130, startPoint y: 257, endPoint x: 133, endPoint y: 273, distance: 16.3
click at [130, 257] on textarea "<!--🤙 https://slater.app/17220.js--> <script>document.addEventListener("DOMCont…" at bounding box center [147, 263] width 199 height 26
type textarea "});"
click at [476, 347] on div "// Osmo Accordion CSS Animation function initAccordionCSS ( ) { document . quer…" at bounding box center [837, 500] width 1079 height 766
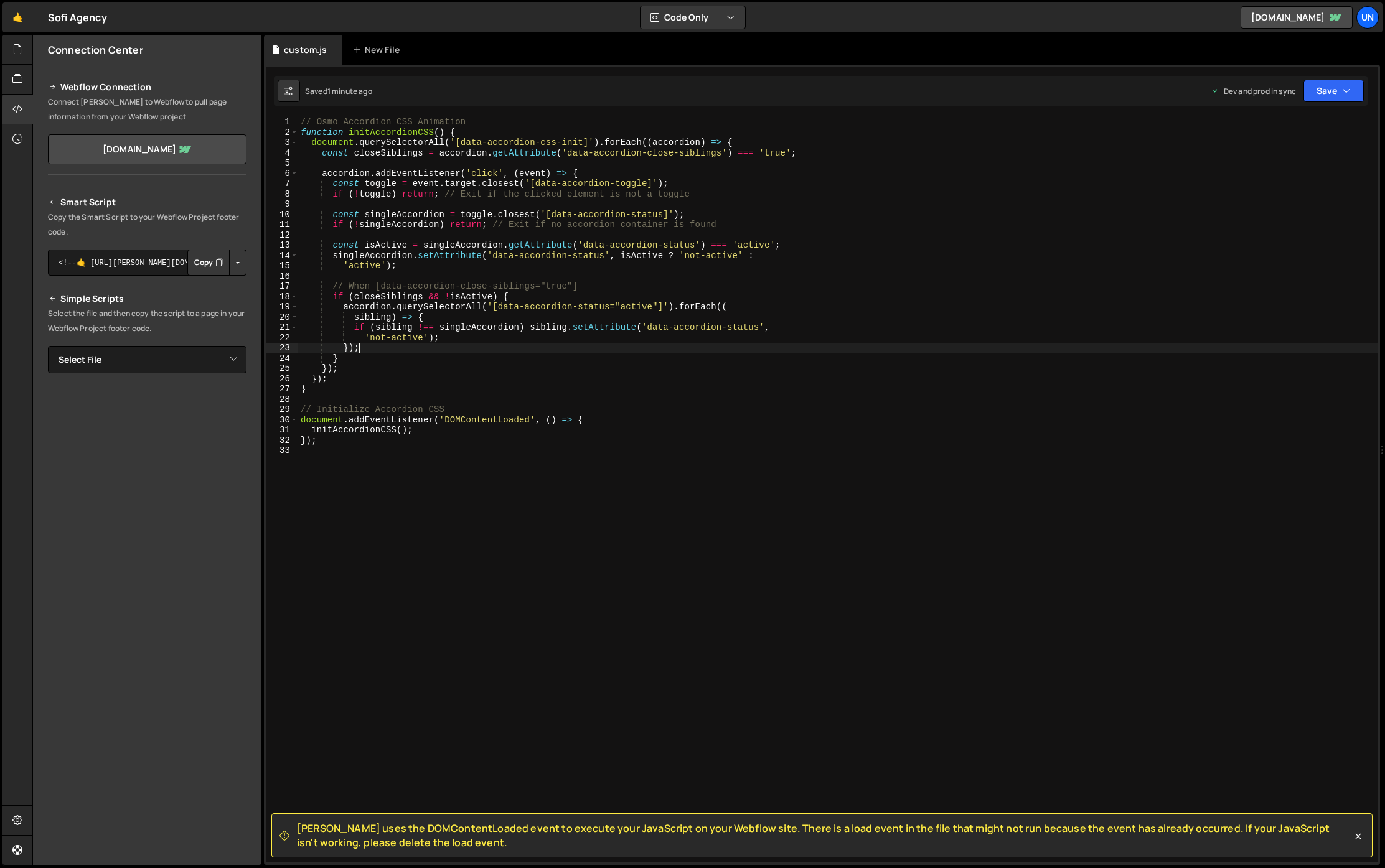
click at [241, 269] on button "Button group with nested dropdown" at bounding box center [237, 263] width 17 height 26
click at [105, 322] on p "Select the file and then copy the script to a page in your Webflow Project foot…" at bounding box center [147, 321] width 199 height 30
click at [122, 372] on select "Select File custom.js" at bounding box center [147, 359] width 199 height 27
select select "47644"
click at [48, 346] on select "Select File custom.js" at bounding box center [147, 359] width 199 height 27
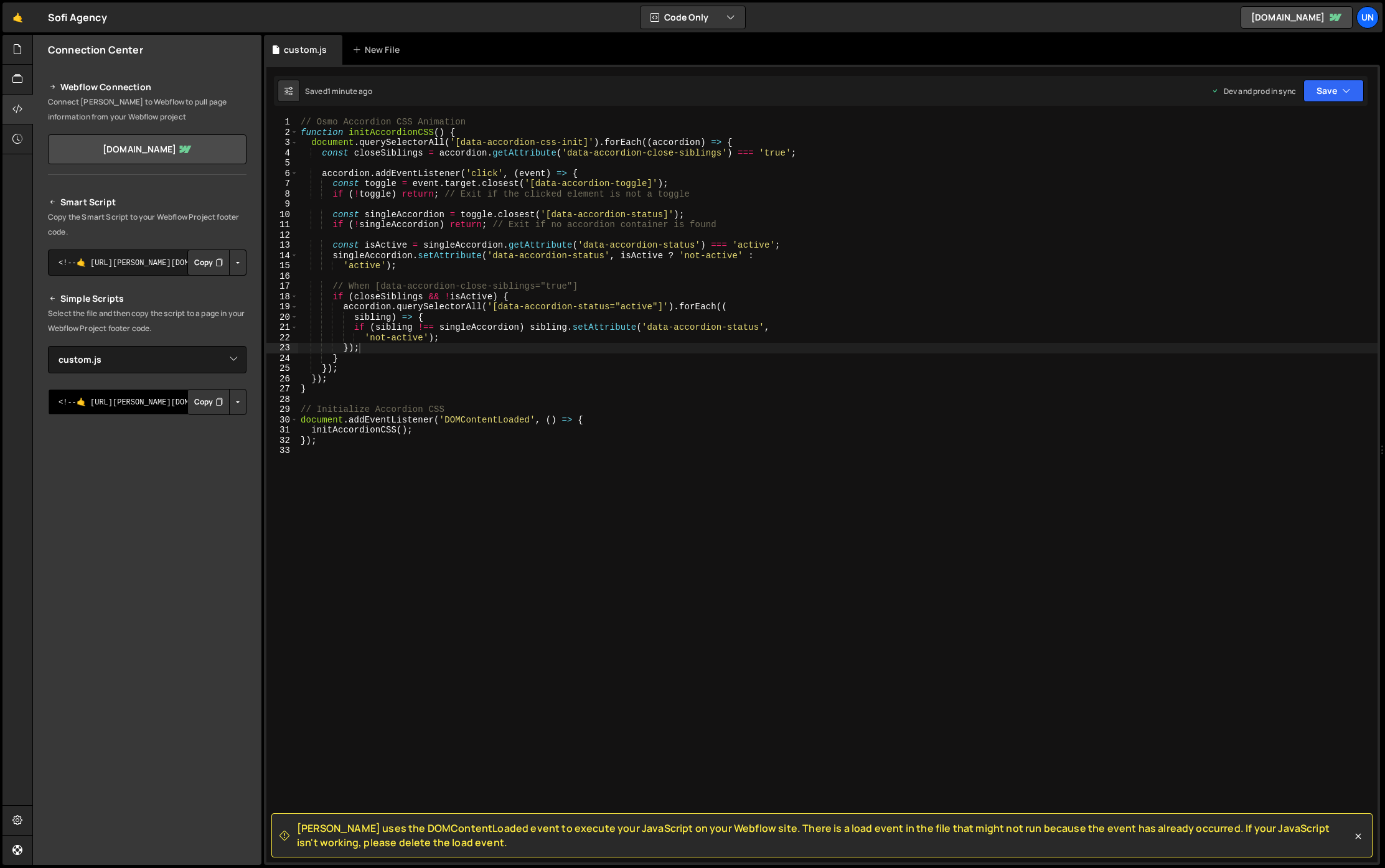
click at [122, 401] on textarea "<!--🤙 https://slater.app/17220/47644.js--> <script>document.addEventListener("D…" at bounding box center [147, 402] width 199 height 26
click at [206, 403] on button "Copy" at bounding box center [208, 402] width 43 height 26
